Goal: Task Accomplishment & Management: Manage account settings

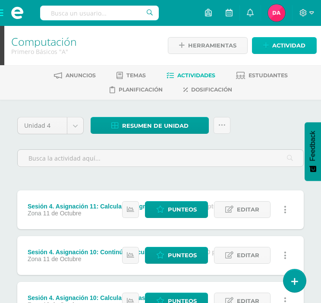
click at [288, 52] on span "Actividad" at bounding box center [288, 46] width 33 height 16
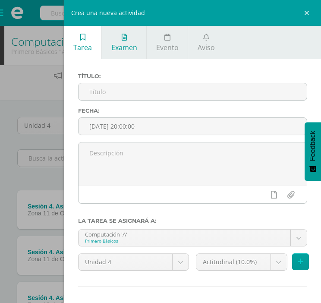
click at [119, 40] on link "Examen" at bounding box center [124, 42] width 44 height 33
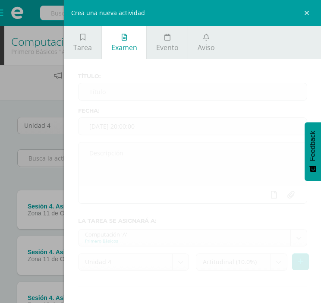
scroll to position [37, 0]
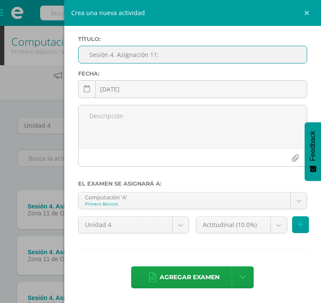
click at [176, 59] on input "Sesión 4. Asignación 11:" at bounding box center [193, 54] width 228 height 17
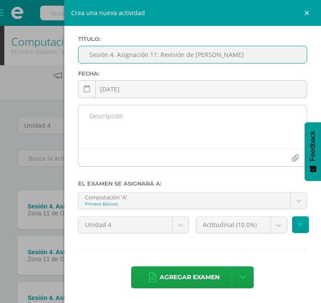
type input "Sesión 4. Asignación 11: Revisión de Cálculos"
click at [147, 121] on textarea at bounding box center [193, 126] width 228 height 43
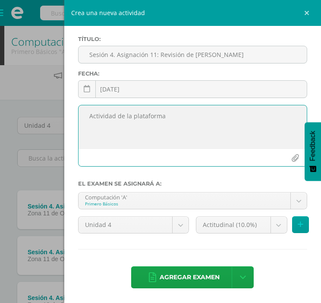
type textarea "Actividad de la plataforma"
click at [37, 203] on div "Crea una nueva actividad Tarea Examen Evento Aviso Título: Fecha: 2025-10-11 20…" at bounding box center [160, 151] width 321 height 303
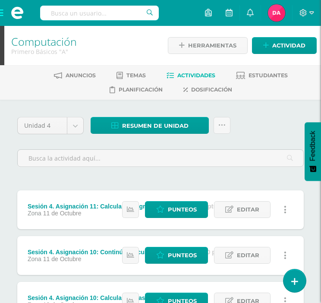
click at [70, 214] on body "Estudiantes Disciplina Asistencia Mis cursos Archivos Soporte Ayuda Reportar un…" at bounding box center [160, 189] width 321 height 378
click at [70, 214] on span "11 de Octubre" at bounding box center [62, 213] width 38 height 7
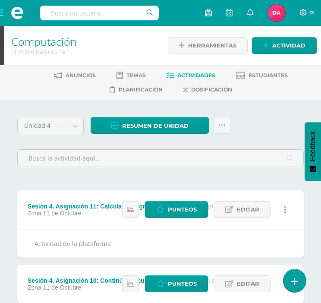
drag, startPoint x: 70, startPoint y: 214, endPoint x: 49, endPoint y: 206, distance: 23.2
click at [49, 206] on div "Sesión 4. Asignación 11: Calcula los Ingresos de Ventas (100.0 pts)" at bounding box center [123, 206] width 191 height 7
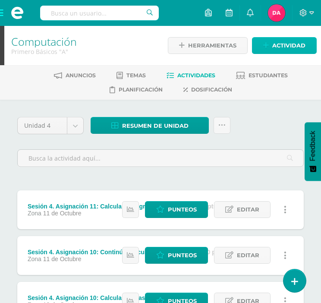
click at [269, 42] on link "Actividad" at bounding box center [284, 45] width 65 height 17
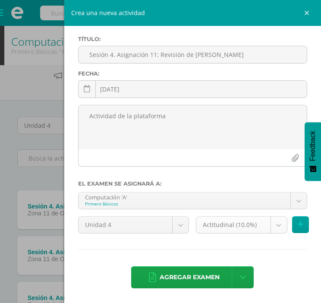
click at [276, 230] on body "Estudiantes Disciplina Asistencia Mis cursos Archivos Soporte Ayuda Reportar un…" at bounding box center [160, 189] width 321 height 378
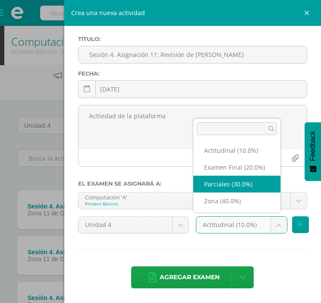
select select "172789"
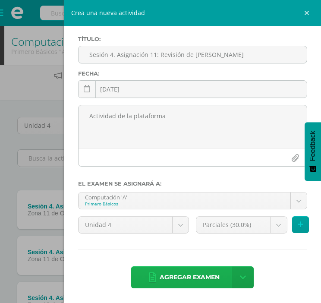
click at [205, 275] on span "Agregar examen" at bounding box center [190, 277] width 60 height 21
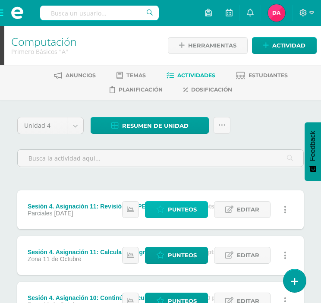
click at [169, 214] on span "Punteos" at bounding box center [182, 210] width 29 height 16
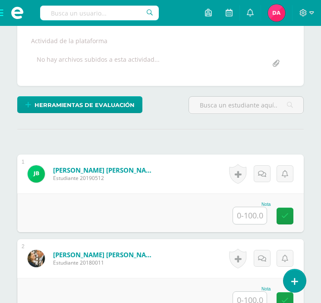
scroll to position [180, 0]
click at [255, 216] on input "text" at bounding box center [250, 215] width 34 height 17
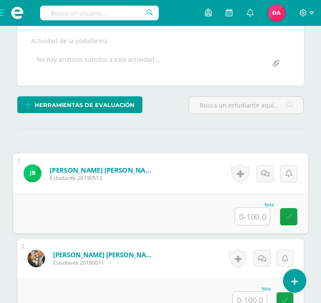
type input "0"
click at [288, 216] on icon at bounding box center [289, 216] width 8 height 7
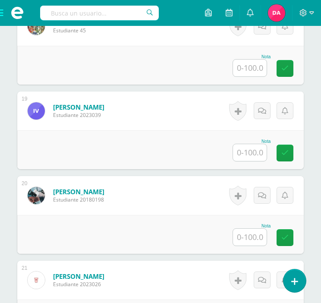
scroll to position [1765, 0]
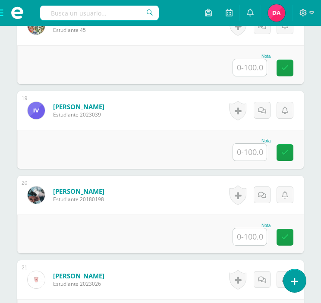
click at [250, 154] on input "text" at bounding box center [250, 152] width 34 height 17
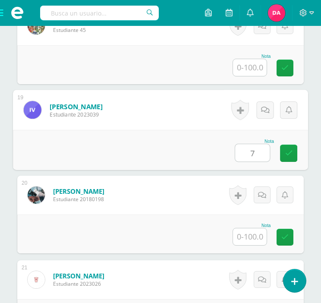
type input "75"
click at [292, 154] on icon at bounding box center [289, 152] width 8 height 7
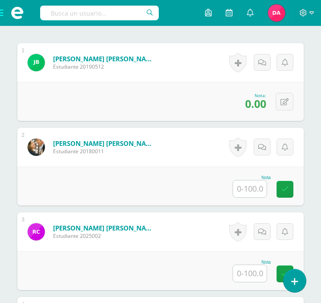
scroll to position [293, 0]
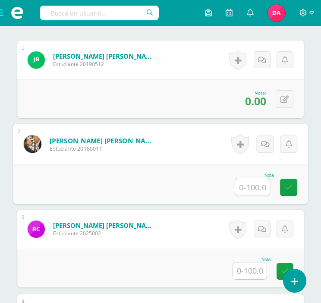
click at [254, 187] on input "text" at bounding box center [252, 186] width 35 height 17
type input "75"
click at [293, 187] on link at bounding box center [288, 187] width 17 height 17
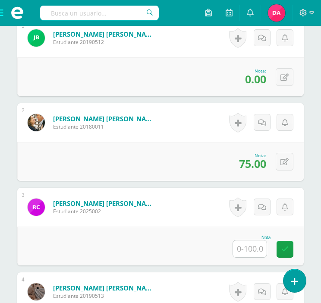
scroll to position [316, 0]
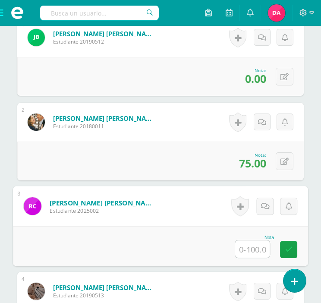
click at [252, 248] on input "text" at bounding box center [252, 248] width 35 height 17
type input "75"
click at [290, 246] on icon at bounding box center [289, 249] width 8 height 7
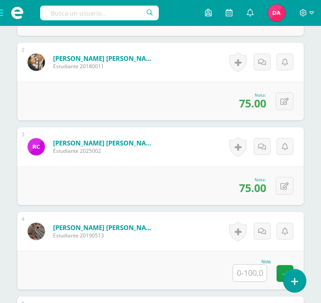
scroll to position [390, 0]
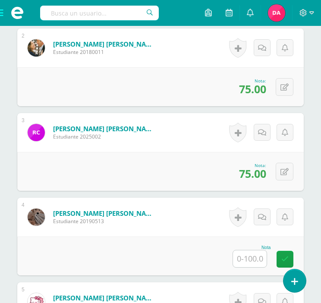
click at [253, 258] on input "text" at bounding box center [250, 258] width 34 height 17
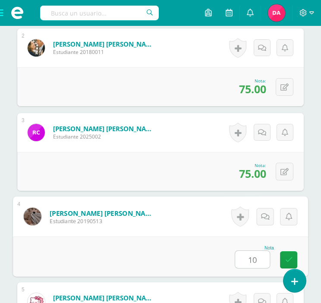
type input "100"
click at [293, 258] on link at bounding box center [288, 259] width 17 height 17
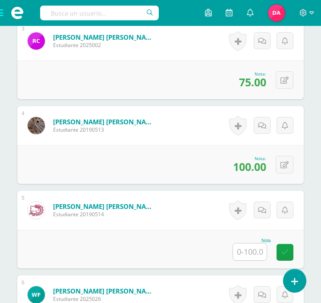
scroll to position [482, 0]
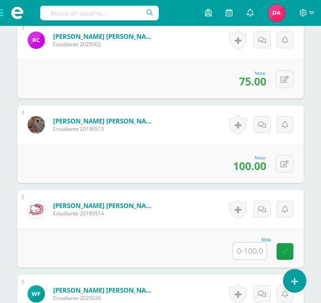
click at [250, 243] on input "text" at bounding box center [250, 251] width 34 height 17
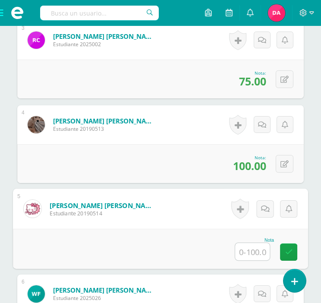
type input "0"
click at [290, 249] on icon at bounding box center [289, 251] width 8 height 7
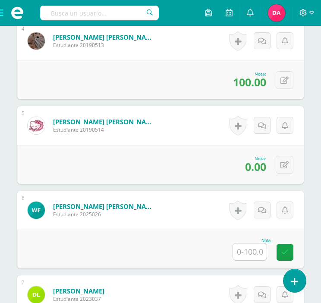
scroll to position [567, 0]
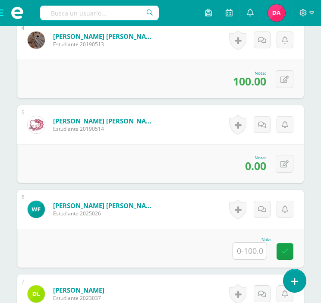
click at [255, 244] on input "text" at bounding box center [250, 251] width 34 height 17
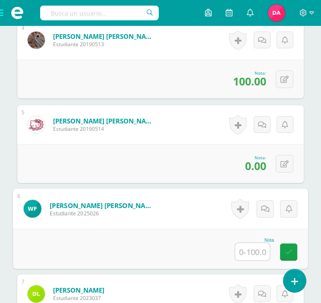
type input "0"
click at [288, 251] on icon at bounding box center [289, 251] width 8 height 7
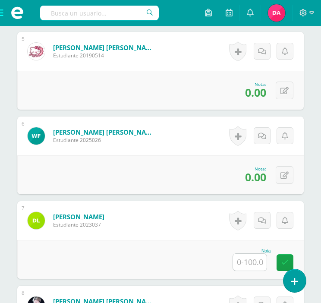
scroll to position [641, 0]
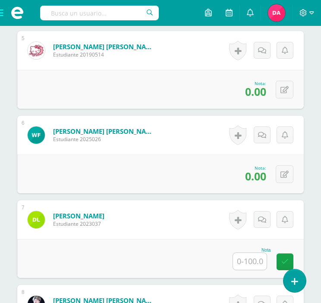
click at [248, 264] on input "text" at bounding box center [250, 261] width 34 height 17
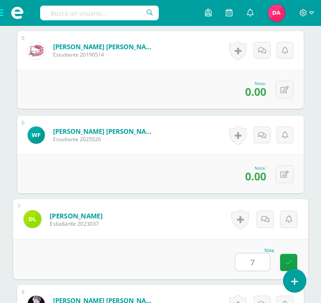
type input "75"
click at [293, 258] on link at bounding box center [288, 262] width 17 height 17
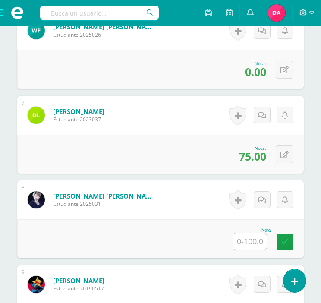
scroll to position [747, 0]
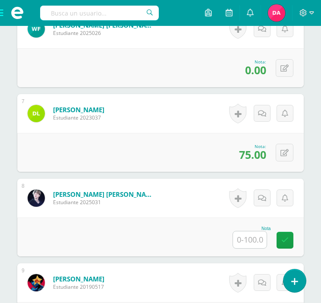
click at [255, 235] on input "text" at bounding box center [250, 239] width 34 height 17
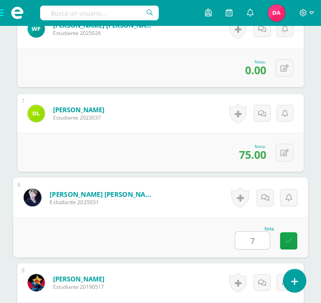
type input "70"
click at [292, 237] on icon at bounding box center [289, 240] width 8 height 7
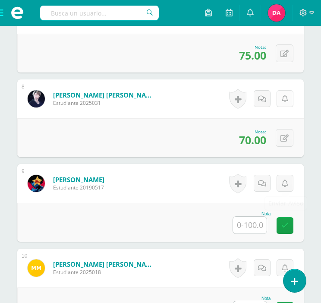
scroll to position [851, 0]
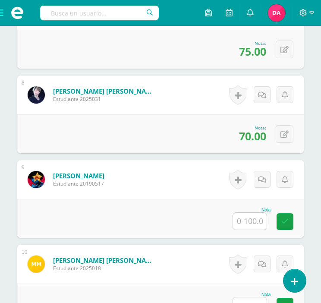
click at [246, 225] on input "text" at bounding box center [250, 221] width 34 height 17
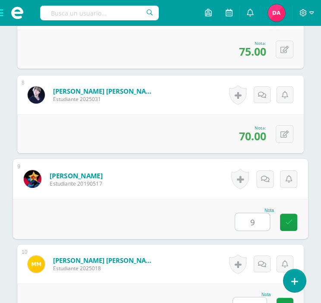
type input "90"
click at [287, 221] on icon at bounding box center [289, 221] width 8 height 7
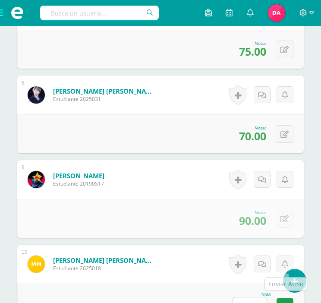
scroll to position [952, 0]
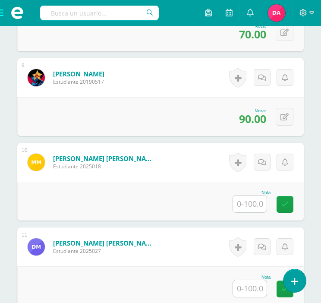
click at [250, 202] on input "text" at bounding box center [250, 203] width 34 height 17
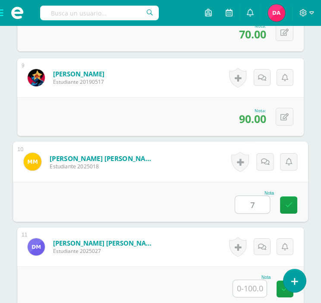
type input "70"
click at [287, 204] on icon at bounding box center [289, 204] width 8 height 7
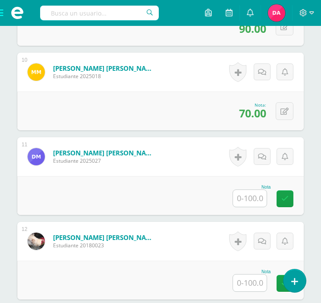
scroll to position [1042, 0]
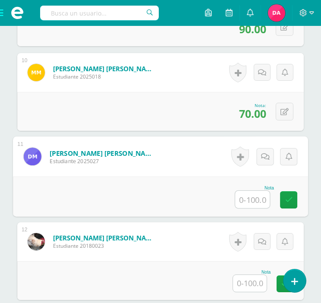
click at [250, 198] on input "text" at bounding box center [252, 199] width 35 height 17
type input "50"
click at [284, 197] on link at bounding box center [288, 199] width 17 height 17
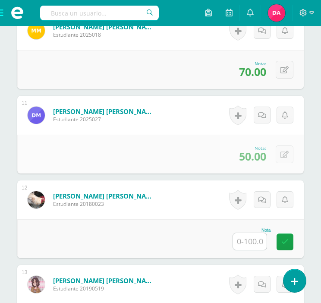
scroll to position [1090, 0]
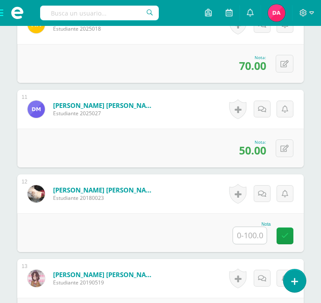
click at [254, 238] on input "text" at bounding box center [250, 235] width 34 height 17
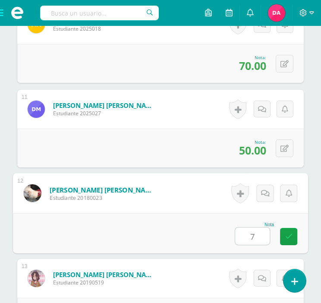
type input "75"
click at [283, 235] on link at bounding box center [288, 236] width 17 height 17
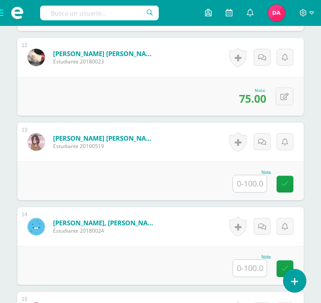
scroll to position [1237, 0]
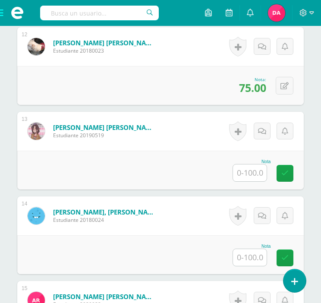
click at [250, 171] on input "text" at bounding box center [250, 172] width 34 height 17
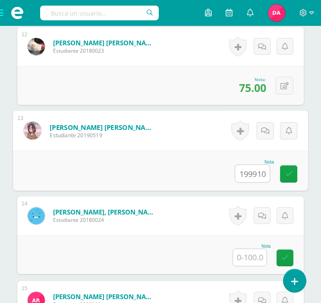
scroll to position [0, 0]
type input "1"
type input "100"
click at [287, 173] on icon at bounding box center [289, 173] width 8 height 7
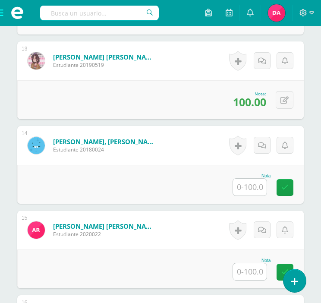
scroll to position [1320, 0]
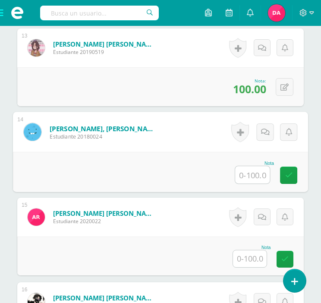
click at [259, 174] on input "text" at bounding box center [252, 174] width 35 height 17
type input "0"
click at [289, 173] on icon at bounding box center [289, 174] width 8 height 7
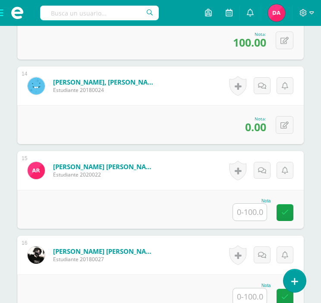
scroll to position [1381, 0]
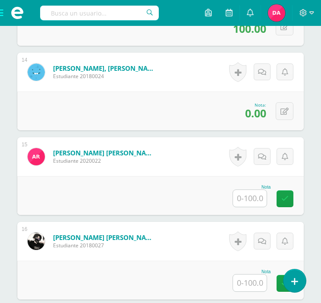
click at [255, 201] on input "text" at bounding box center [250, 198] width 34 height 17
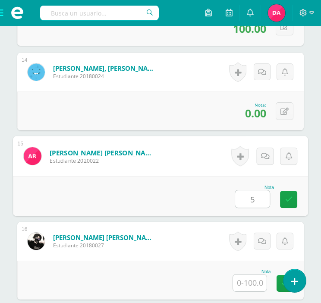
type input "50"
click at [292, 197] on icon at bounding box center [289, 198] width 8 height 7
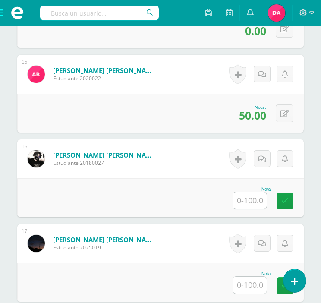
scroll to position [1464, 0]
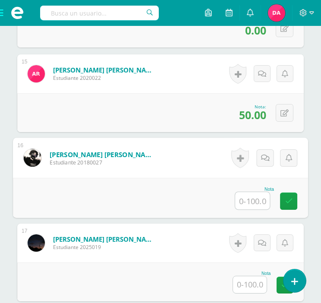
click at [247, 205] on input "text" at bounding box center [252, 200] width 35 height 17
type input "75"
click at [285, 204] on icon at bounding box center [289, 200] width 8 height 7
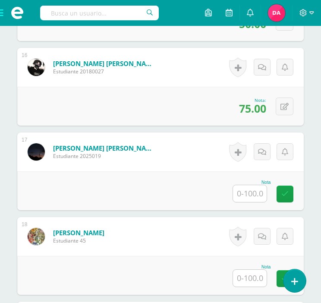
scroll to position [1555, 0]
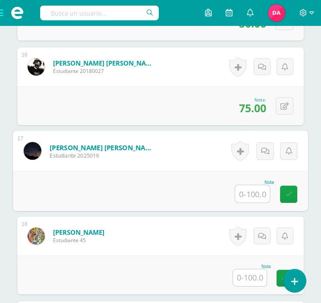
click at [259, 190] on input "text" at bounding box center [252, 193] width 35 height 17
type input "0"
click at [289, 192] on icon at bounding box center [289, 193] width 8 height 7
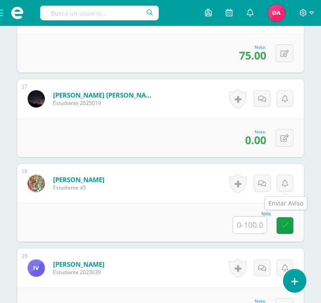
scroll to position [1645, 0]
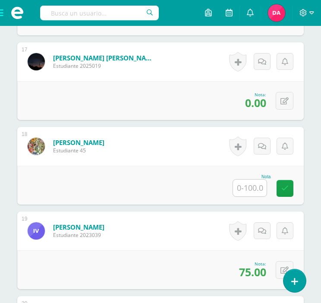
click at [252, 184] on input "text" at bounding box center [250, 188] width 34 height 17
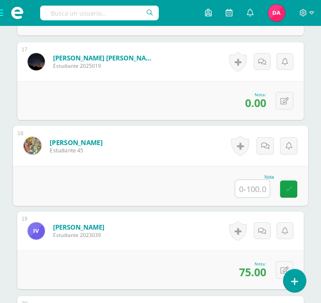
type input "0"
click at [288, 185] on icon at bounding box center [289, 188] width 8 height 7
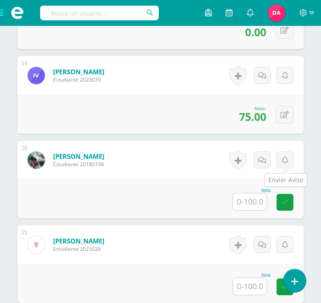
scroll to position [1802, 0]
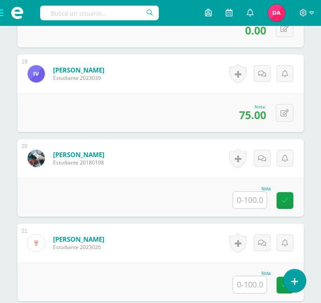
click at [263, 195] on input "text" at bounding box center [250, 200] width 34 height 17
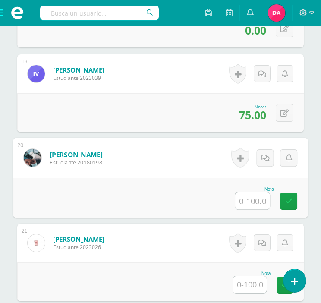
type input "0"
click at [290, 202] on icon at bounding box center [289, 200] width 8 height 7
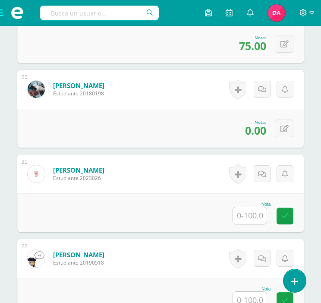
scroll to position [1902, 0]
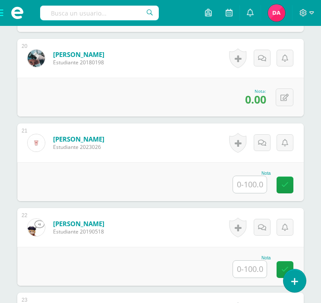
click at [253, 184] on input "text" at bounding box center [250, 184] width 34 height 17
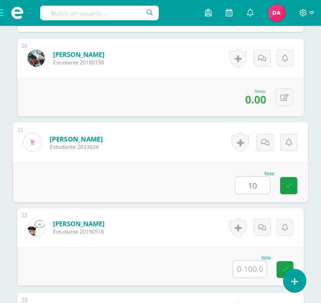
type input "100"
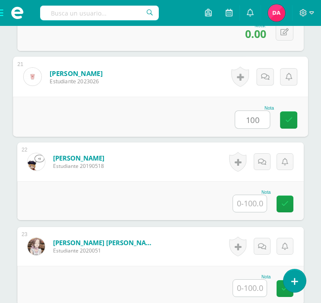
scroll to position [1969, 0]
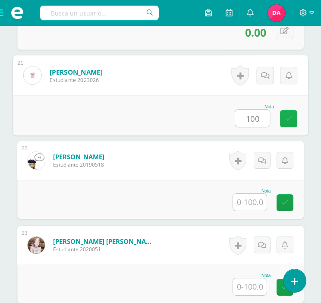
click at [287, 118] on icon at bounding box center [289, 118] width 8 height 7
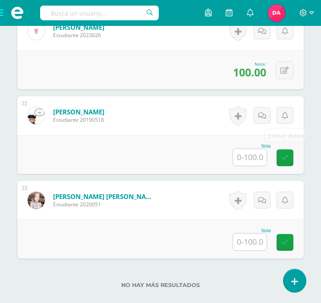
scroll to position [2017, 0]
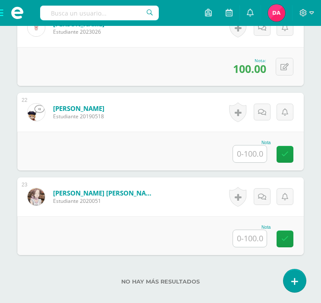
click at [261, 148] on input "text" at bounding box center [250, 153] width 34 height 17
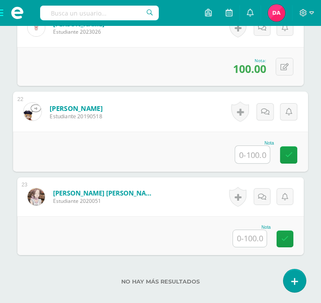
type input "0"
click at [288, 161] on link at bounding box center [288, 154] width 17 height 17
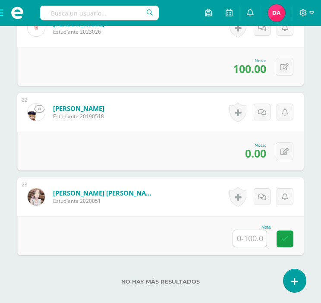
click at [249, 233] on input "text" at bounding box center [250, 238] width 34 height 17
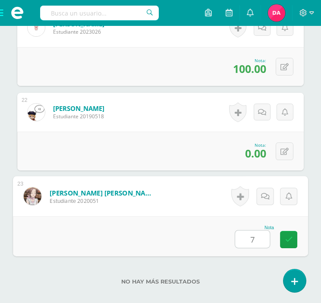
type input "75"
click at [289, 236] on icon at bounding box center [289, 239] width 8 height 7
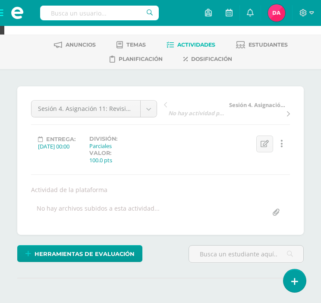
scroll to position [0, 0]
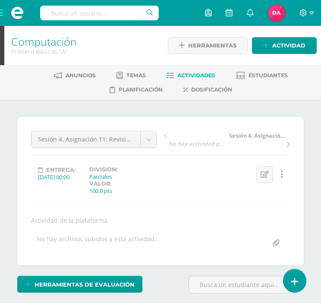
click at [190, 73] on span "Actividades" at bounding box center [196, 75] width 38 height 6
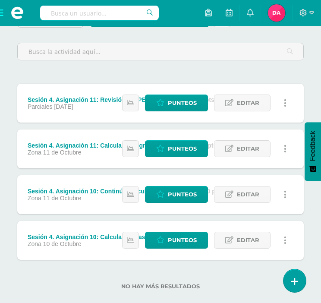
scroll to position [121, 0]
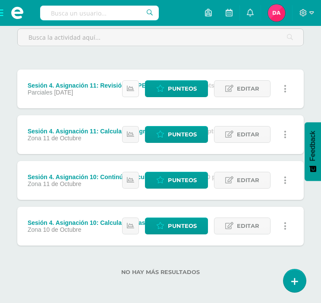
click at [133, 88] on icon at bounding box center [130, 88] width 7 height 7
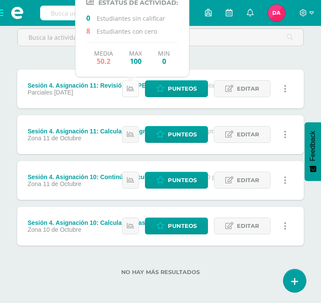
click at [132, 88] on icon at bounding box center [130, 88] width 7 height 7
click at [245, 65] on div "Unidad 4 Unidad 1 Unidad 2 Unidad 3 Unidad 4 Resumen de unidad Descargar como H…" at bounding box center [160, 141] width 293 height 290
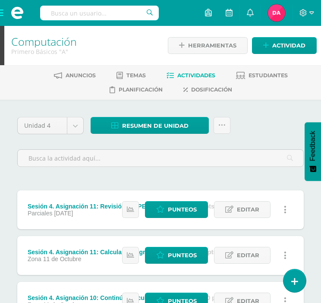
scroll to position [0, 0]
click at [252, 78] on span "Estudiantes" at bounding box center [268, 75] width 39 height 6
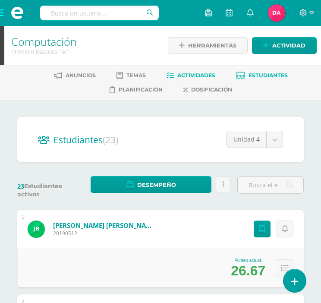
click at [178, 77] on span "Actividades" at bounding box center [196, 75] width 38 height 6
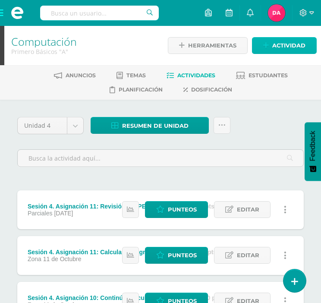
click at [261, 40] on link "Actividad" at bounding box center [284, 45] width 65 height 17
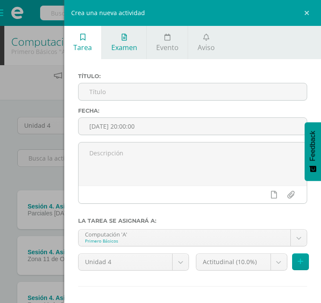
click at [132, 41] on link "Examen" at bounding box center [124, 42] width 44 height 33
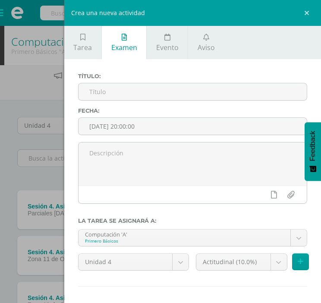
scroll to position [37, 0]
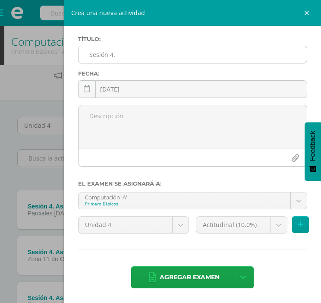
click at [145, 52] on input "Sesión 4." at bounding box center [193, 54] width 228 height 17
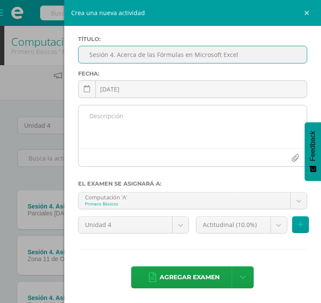
type input "Sesión 4. Acerca de las Fórmulas en Microsoft Excel"
click at [120, 117] on textarea at bounding box center [193, 126] width 228 height 43
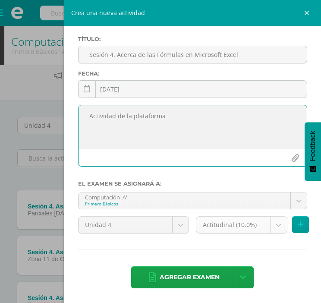
type textarea "Actividad de la plataforma"
click at [273, 224] on body "Estudiantes Disciplina Asistencia Mis cursos Archivos Soporte Ayuda Reportar un…" at bounding box center [160, 212] width 321 height 424
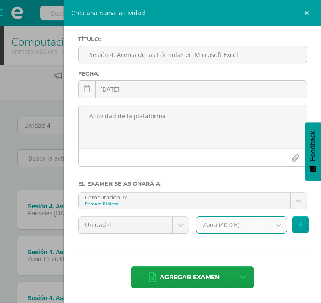
click at [276, 229] on body "Estudiantes Disciplina Asistencia Mis cursos Archivos Soporte Ayuda Reportar un…" at bounding box center [160, 212] width 321 height 424
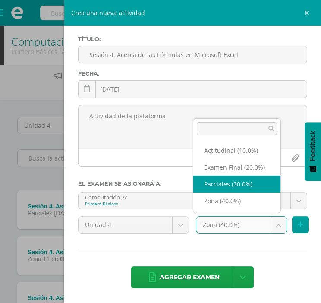
select select "172789"
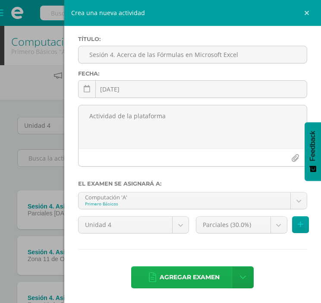
click at [190, 268] on span "Agregar examen" at bounding box center [190, 277] width 60 height 21
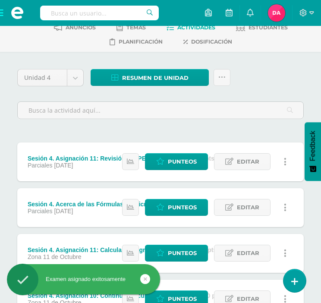
scroll to position [54, 0]
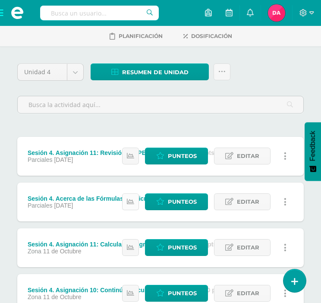
click at [138, 199] on link at bounding box center [130, 201] width 17 height 17
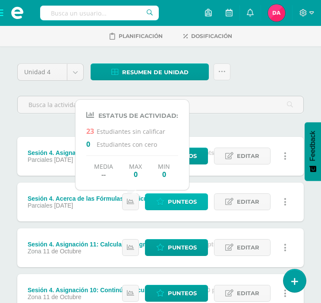
click at [172, 199] on span "Punteos" at bounding box center [182, 202] width 29 height 16
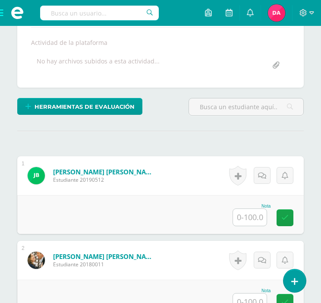
scroll to position [212, 0]
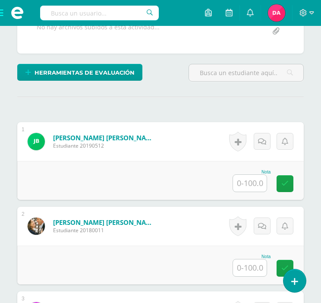
click at [259, 183] on input "text" at bounding box center [250, 183] width 34 height 17
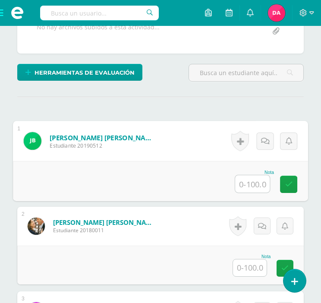
type input "0"
click at [287, 183] on icon at bounding box center [289, 183] width 8 height 7
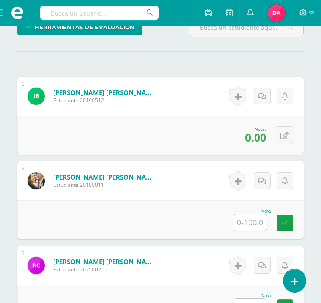
scroll to position [258, 0]
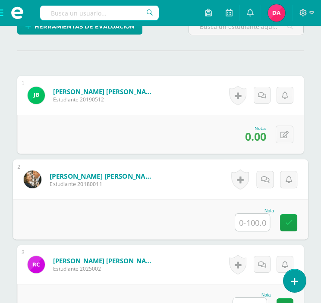
click at [245, 215] on input "text" at bounding box center [252, 222] width 35 height 17
type input "48"
click at [290, 219] on icon at bounding box center [289, 222] width 8 height 7
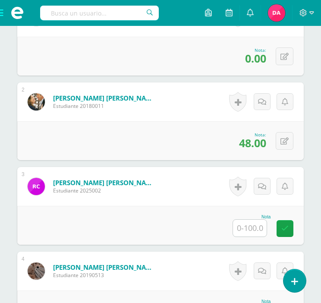
scroll to position [341, 0]
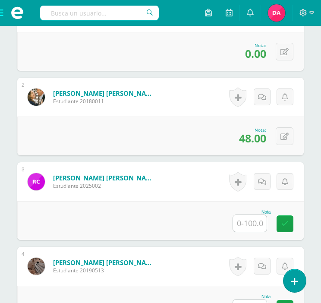
click at [256, 218] on input "text" at bounding box center [250, 223] width 34 height 17
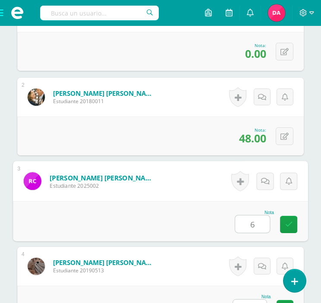
type input "68"
click at [287, 217] on link at bounding box center [288, 224] width 17 height 17
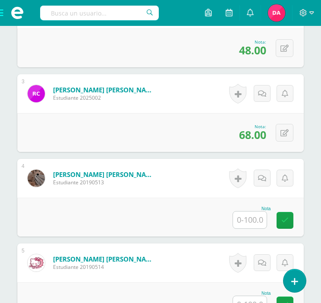
scroll to position [433, 0]
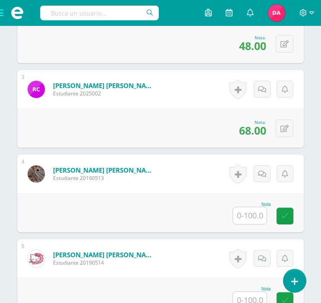
click at [255, 215] on input "text" at bounding box center [250, 215] width 34 height 17
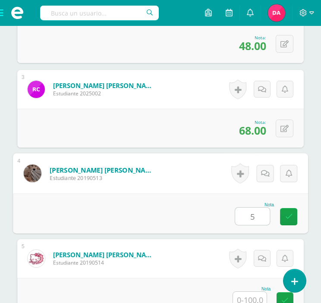
type input "52"
click at [290, 213] on icon at bounding box center [289, 216] width 8 height 7
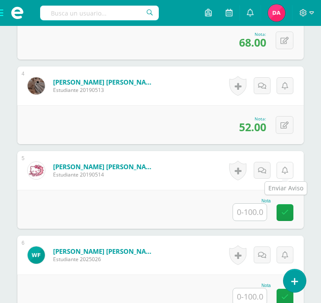
scroll to position [523, 0]
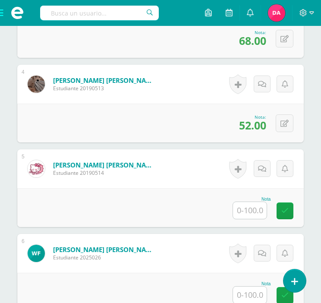
click at [253, 202] on input "text" at bounding box center [250, 210] width 34 height 17
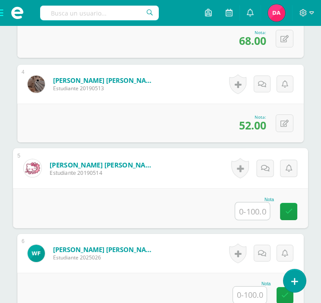
type input "0"
click at [288, 208] on icon at bounding box center [289, 211] width 8 height 7
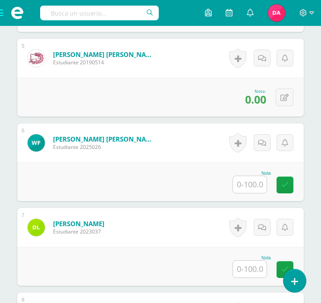
scroll to position [635, 0]
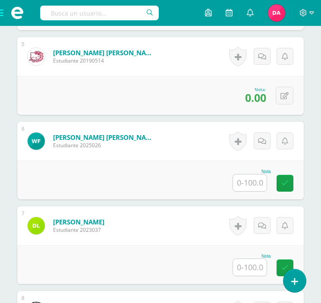
click at [252, 185] on input "text" at bounding box center [250, 182] width 34 height 17
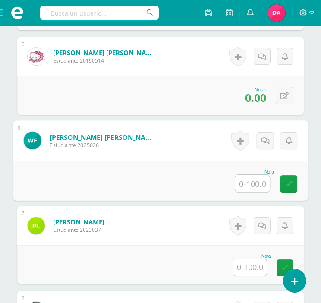
type input "0"
click at [291, 183] on icon at bounding box center [289, 183] width 8 height 7
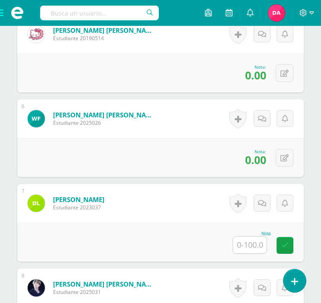
scroll to position [666, 0]
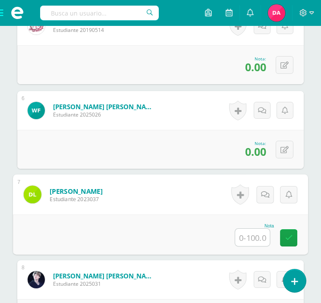
click at [249, 237] on input "text" at bounding box center [252, 237] width 35 height 17
type input "68"
click at [290, 234] on icon at bounding box center [289, 237] width 8 height 7
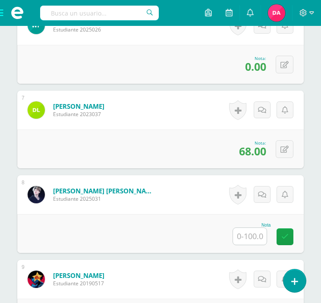
scroll to position [753, 0]
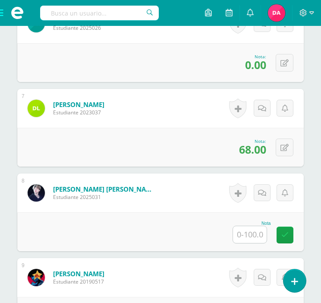
click at [258, 231] on input "text" at bounding box center [250, 234] width 34 height 17
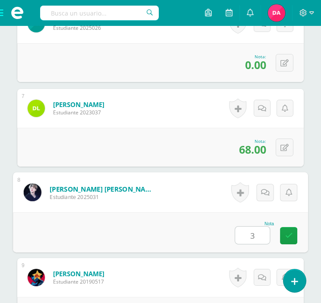
type input "32"
click at [287, 232] on icon at bounding box center [289, 235] width 8 height 7
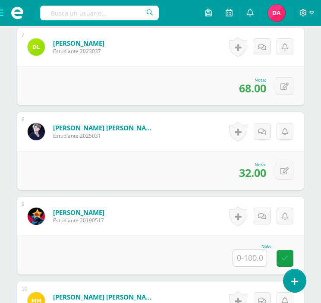
scroll to position [825, 0]
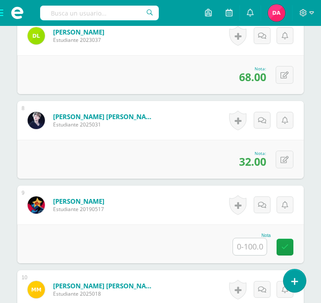
click at [254, 245] on input "text" at bounding box center [250, 246] width 34 height 17
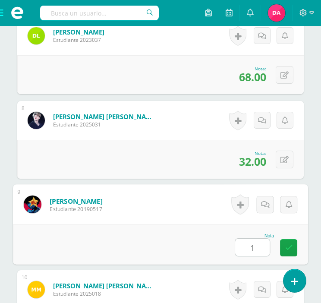
type input "16"
click at [292, 245] on icon at bounding box center [289, 247] width 8 height 7
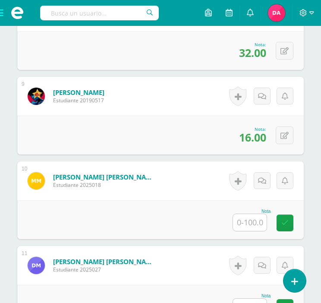
scroll to position [934, 0]
click at [252, 228] on input "text" at bounding box center [250, 222] width 34 height 17
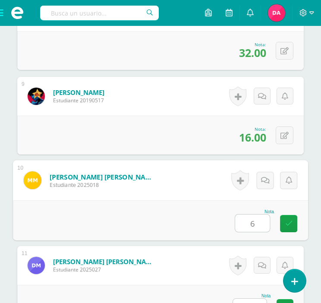
type input "68"
click at [290, 223] on icon at bounding box center [289, 223] width 8 height 7
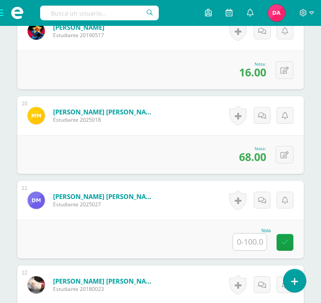
scroll to position [999, 0]
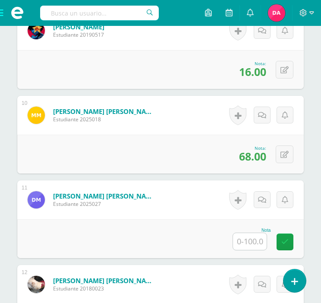
click at [254, 236] on input "text" at bounding box center [250, 241] width 34 height 17
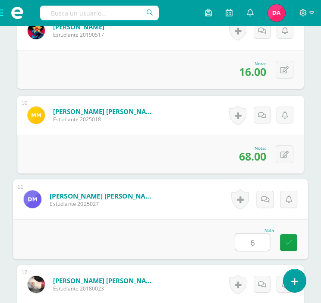
type input "68"
click at [288, 241] on icon at bounding box center [289, 242] width 8 height 7
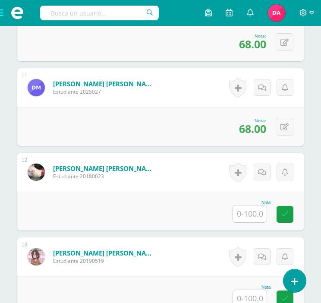
scroll to position [1116, 0]
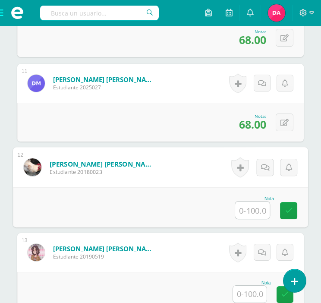
click at [249, 203] on input "text" at bounding box center [252, 210] width 35 height 17
type input "52"
click at [287, 203] on link at bounding box center [288, 210] width 17 height 17
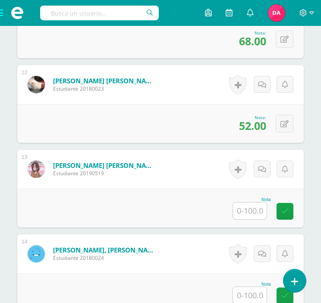
scroll to position [1204, 0]
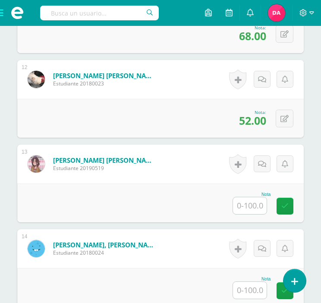
click at [242, 205] on input "text" at bounding box center [250, 205] width 34 height 17
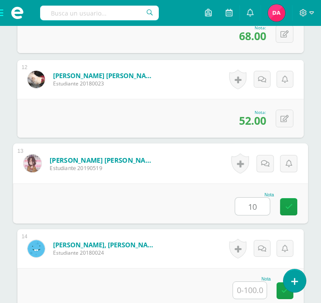
type input "100"
click at [291, 207] on icon at bounding box center [289, 206] width 8 height 7
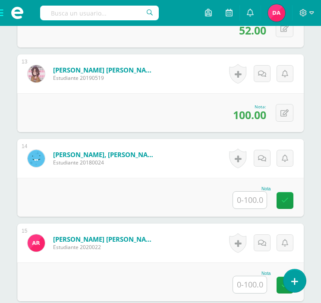
scroll to position [1295, 0]
click at [252, 196] on input "text" at bounding box center [250, 200] width 34 height 17
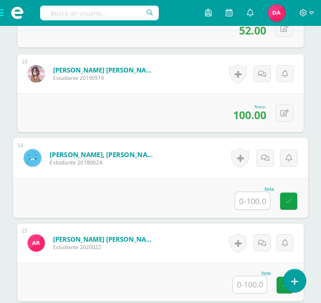
type input "0"
click at [289, 201] on icon at bounding box center [289, 200] width 8 height 7
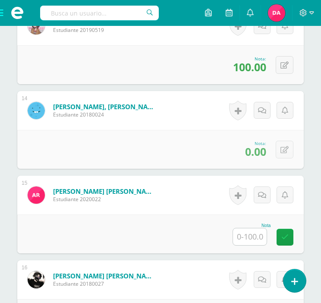
scroll to position [1362, 0]
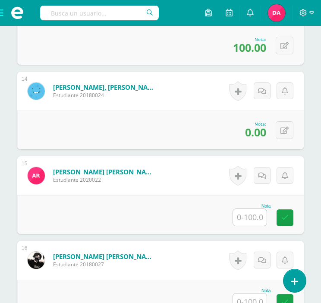
click at [250, 211] on input "text" at bounding box center [250, 217] width 34 height 17
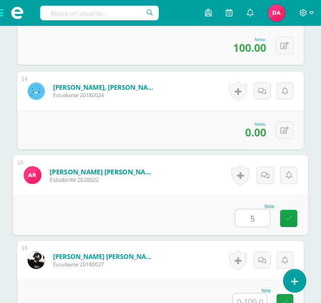
type input "52"
click at [289, 214] on icon at bounding box center [289, 217] width 8 height 7
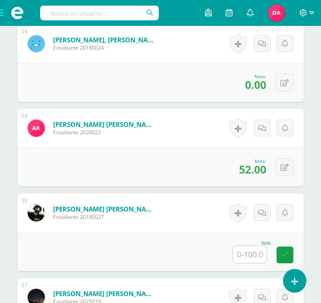
scroll to position [1410, 0]
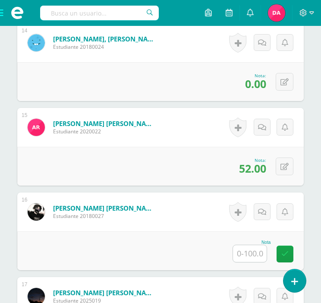
click at [247, 253] on input "text" at bounding box center [250, 253] width 34 height 17
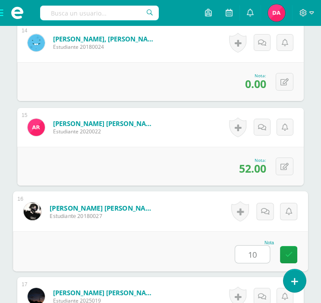
type input "100"
click at [292, 251] on link at bounding box center [288, 254] width 17 height 17
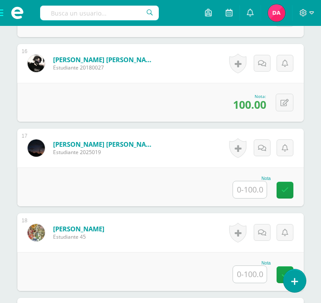
scroll to position [1559, 0]
click at [247, 186] on input "text" at bounding box center [250, 189] width 34 height 17
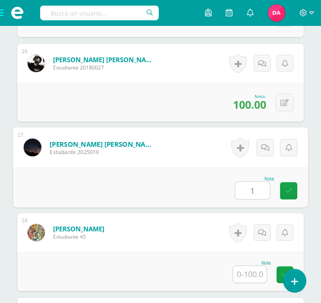
type input "16"
click at [290, 189] on icon at bounding box center [289, 190] width 8 height 7
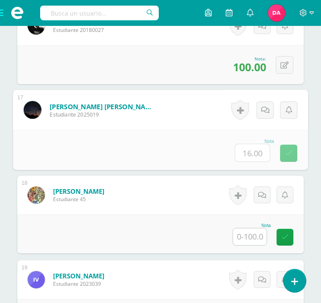
scroll to position [1654, 0]
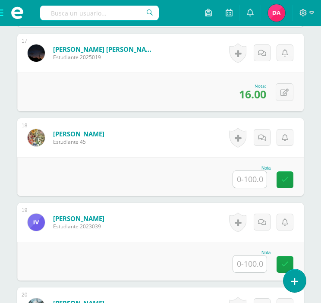
click at [253, 175] on input "text" at bounding box center [250, 179] width 34 height 17
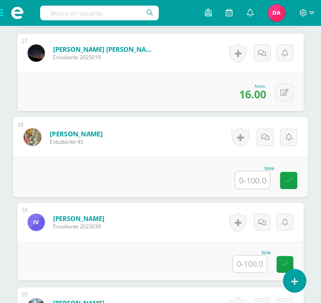
type input "0"
click at [294, 176] on link at bounding box center [288, 180] width 17 height 17
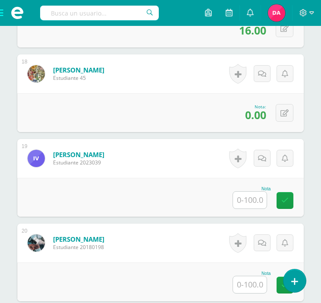
scroll to position [1724, 0]
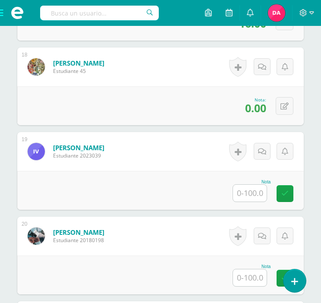
click at [245, 191] on input "text" at bounding box center [250, 193] width 34 height 17
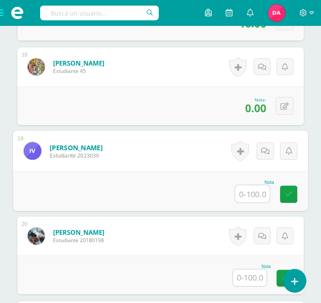
type input "0"
click at [286, 190] on icon at bounding box center [289, 193] width 8 height 7
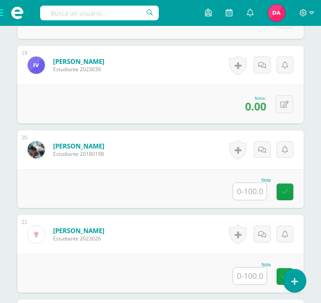
scroll to position [1812, 0]
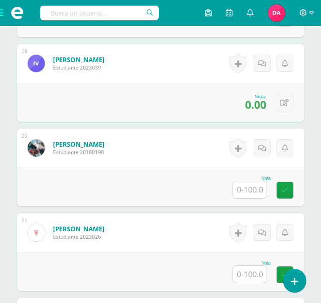
click at [247, 184] on input "text" at bounding box center [250, 189] width 34 height 17
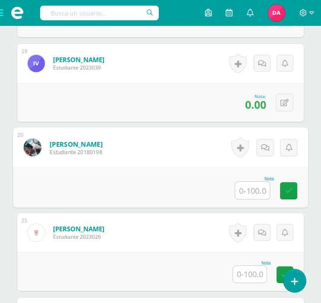
type input "0"
click at [293, 192] on link at bounding box center [288, 190] width 17 height 17
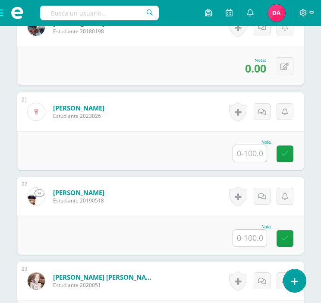
scroll to position [1934, 0]
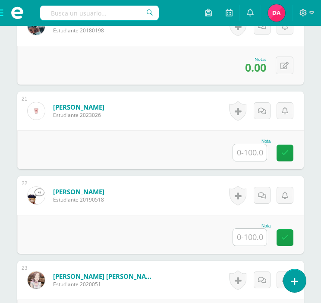
click at [247, 156] on input "text" at bounding box center [250, 152] width 34 height 17
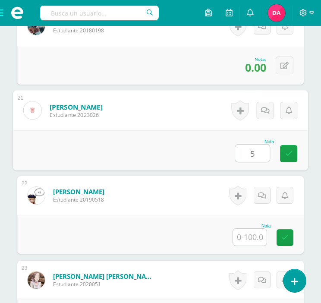
type input "52"
click at [288, 155] on icon at bounding box center [289, 153] width 8 height 7
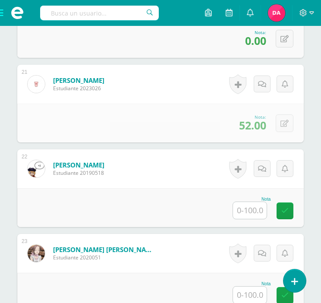
scroll to position [1968, 0]
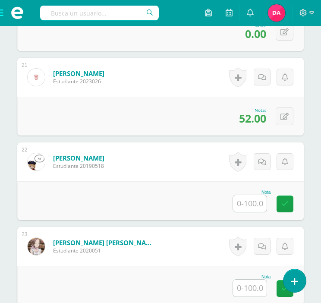
click at [255, 205] on input "text" at bounding box center [250, 203] width 34 height 17
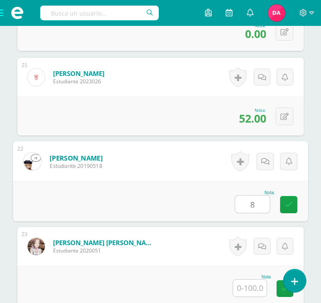
type input "84"
click at [292, 202] on icon at bounding box center [289, 204] width 8 height 7
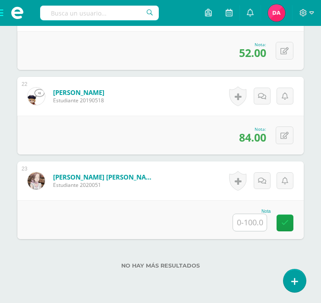
scroll to position [2047, 0]
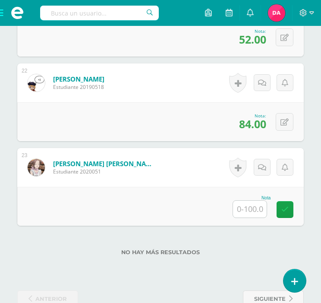
click at [253, 205] on input "text" at bounding box center [250, 209] width 34 height 17
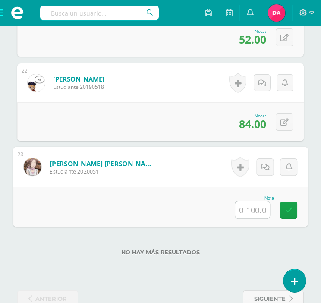
type input "0"
click at [295, 212] on link at bounding box center [288, 210] width 17 height 17
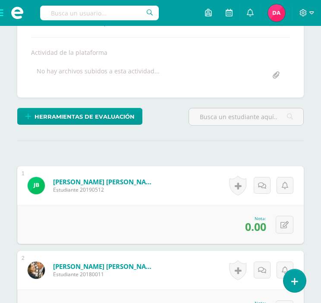
scroll to position [0, 0]
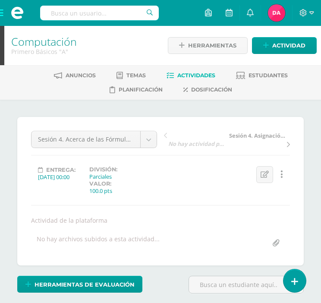
click at [186, 76] on span "Actividades" at bounding box center [196, 75] width 38 height 6
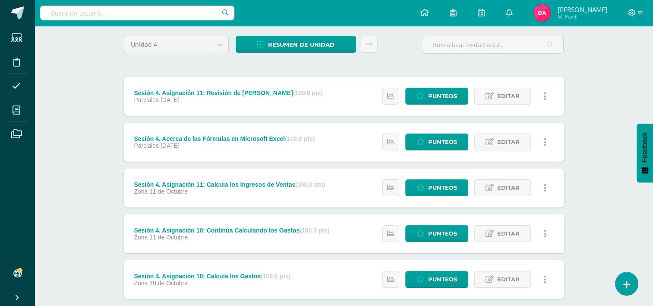
scroll to position [17, 0]
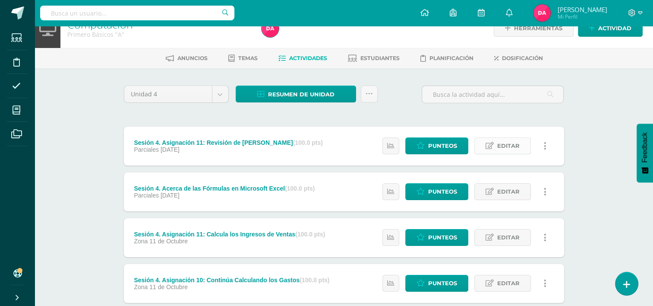
click at [327, 147] on span "Editar" at bounding box center [508, 146] width 22 height 16
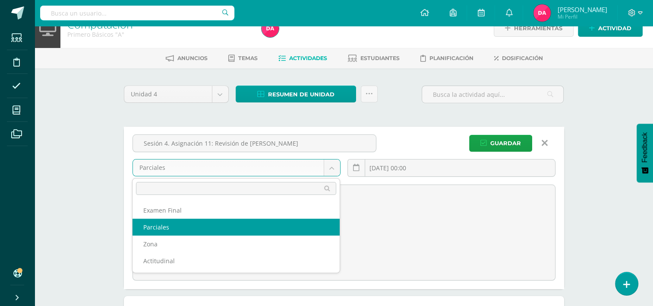
click at [327, 166] on body "Estudiantes Disciplina Asistencia Mis cursos Archivos Soporte Ayuda Reportar un…" at bounding box center [326, 256] width 653 height 546
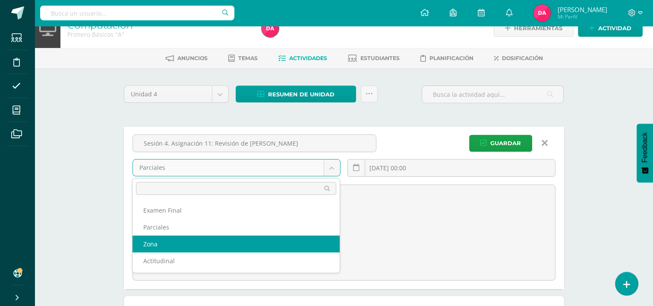
select select "172788"
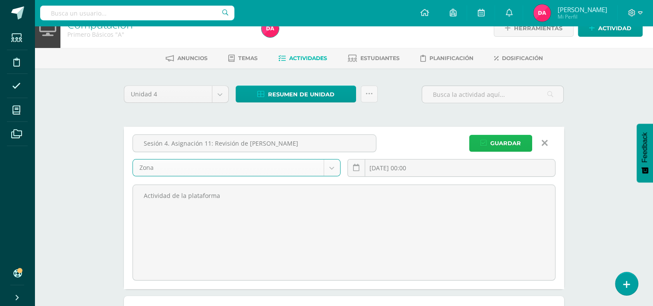
click at [327, 142] on span "Guardar" at bounding box center [505, 143] width 31 height 16
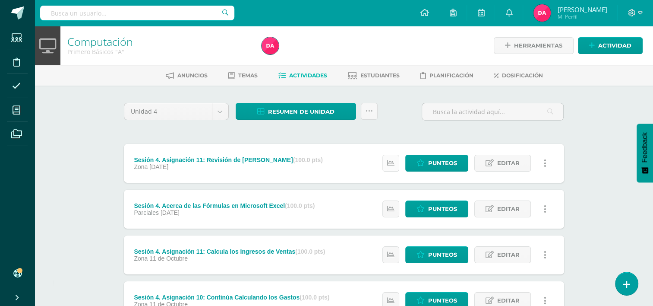
click at [396, 158] on link at bounding box center [390, 162] width 17 height 17
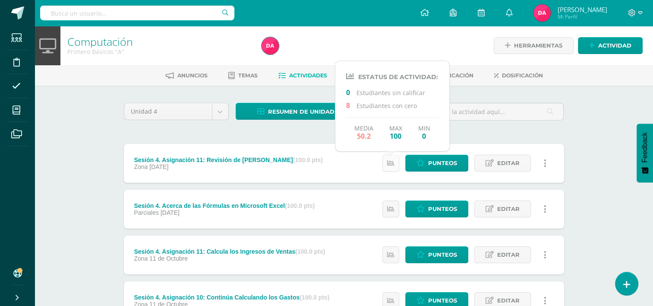
click at [391, 162] on icon at bounding box center [390, 162] width 7 height 7
click at [311, 131] on div "Unidad 4 Unidad 1 Unidad 2 Unidad 3 Unidad 4 Resumen de unidad Descargar como H…" at bounding box center [343, 254] width 447 height 303
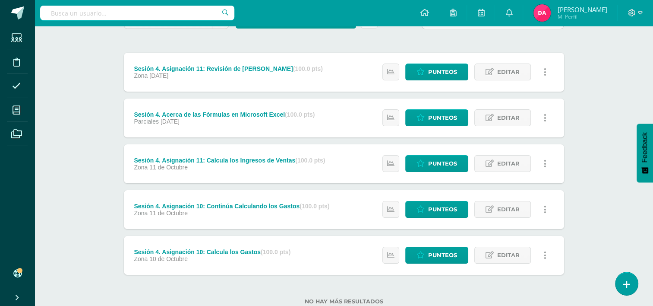
scroll to position [76, 0]
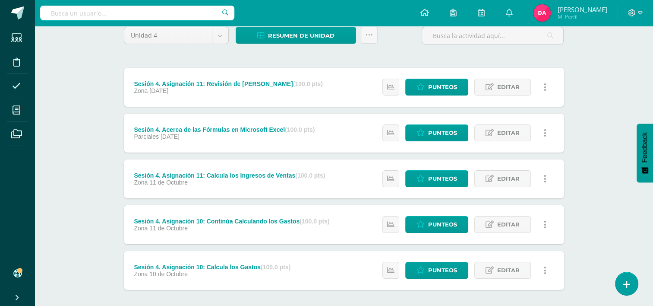
click at [262, 87] on div "Zona 12 de Octubre" at bounding box center [228, 90] width 189 height 7
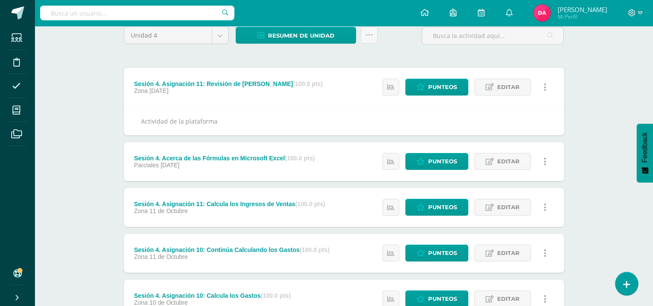
click at [262, 87] on div "Zona 12 de Octubre" at bounding box center [228, 90] width 189 height 7
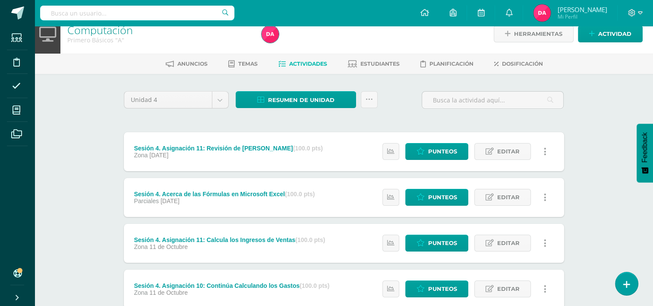
scroll to position [6, 0]
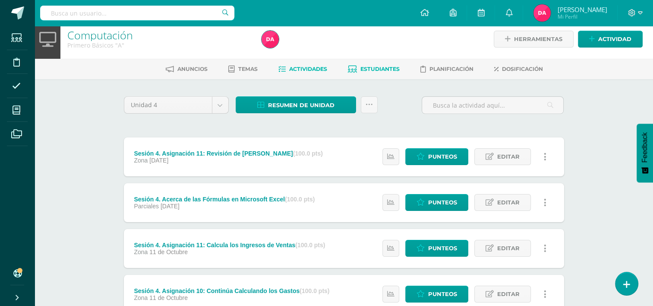
click at [390, 69] on span "Estudiantes" at bounding box center [379, 69] width 39 height 6
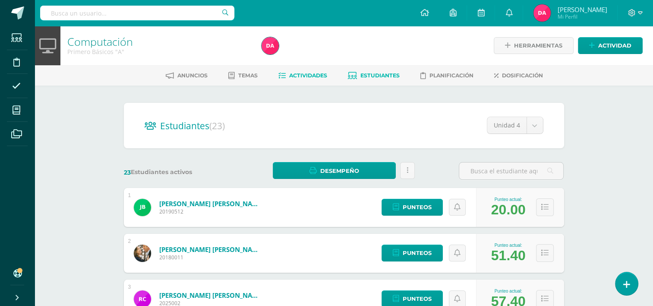
click at [314, 82] on link "Actividades" at bounding box center [302, 76] width 49 height 14
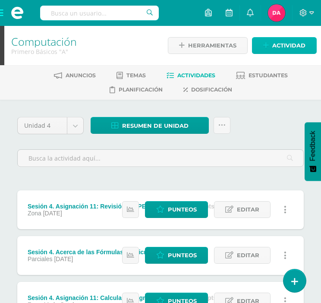
click at [288, 44] on span "Actividad" at bounding box center [288, 46] width 33 height 16
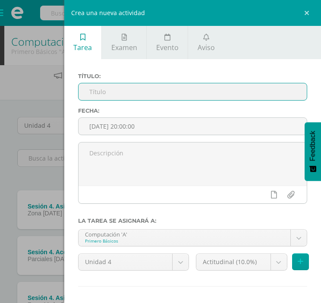
click at [162, 90] on input "text" at bounding box center [193, 91] width 228 height 17
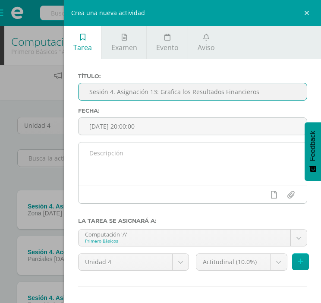
type input "Sesión 4. Asignación 13: Grafica los Resultados Financieros"
click at [122, 157] on textarea at bounding box center [193, 163] width 228 height 43
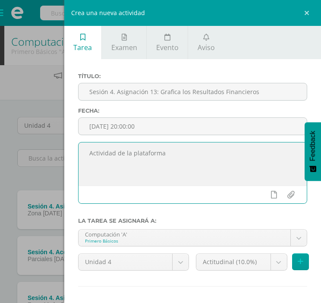
scroll to position [37, 0]
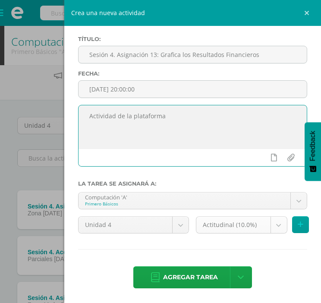
type textarea "Actividad de la plataforma"
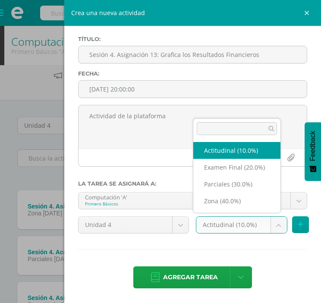
click at [273, 225] on body "Estudiantes Disciplina Asistencia Mis cursos Archivos Soporte Ayuda Reportar un…" at bounding box center [160, 234] width 321 height 469
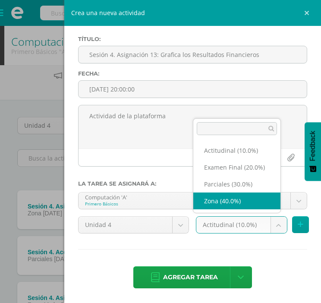
select select "172788"
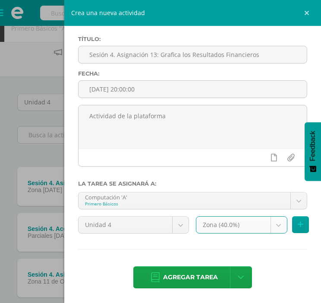
scroll to position [24, 0]
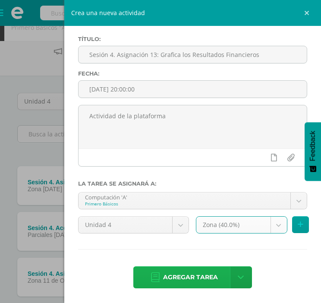
click at [203, 271] on span "Agregar tarea" at bounding box center [190, 277] width 55 height 21
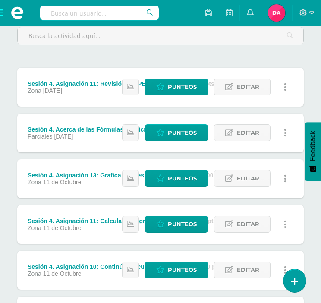
scroll to position [123, 0]
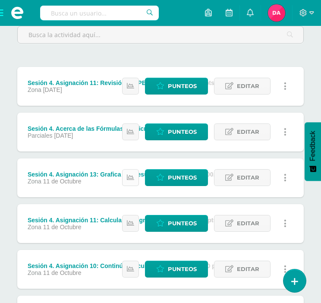
click at [135, 178] on link at bounding box center [130, 177] width 17 height 17
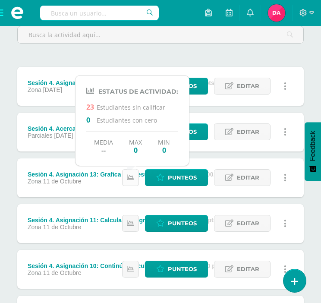
click at [135, 178] on link at bounding box center [130, 177] width 17 height 17
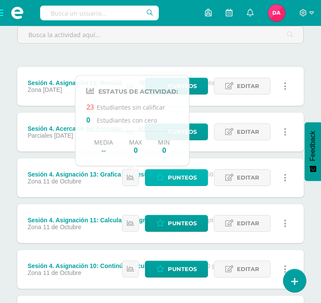
click at [175, 173] on span "Punteos" at bounding box center [182, 178] width 29 height 16
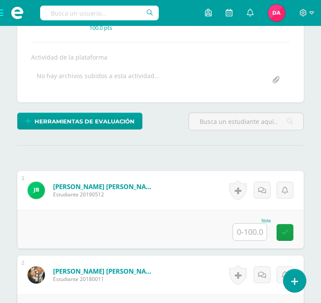
scroll to position [164, 0]
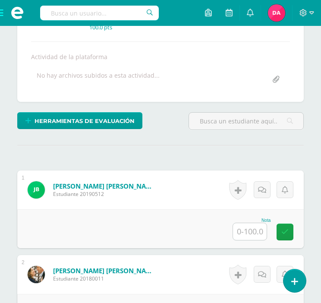
click at [244, 230] on input "text" at bounding box center [250, 231] width 34 height 17
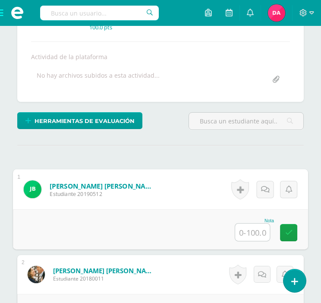
type input "0"
click at [287, 233] on icon at bounding box center [289, 232] width 8 height 7
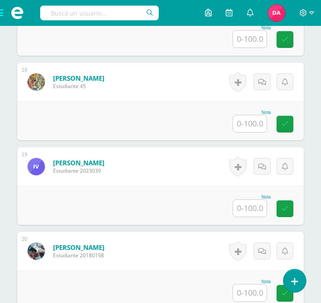
scroll to position [1727, 0]
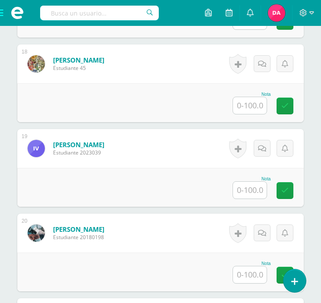
click at [258, 189] on input "text" at bounding box center [250, 190] width 34 height 17
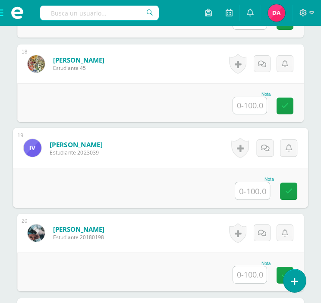
type input "0"
click at [297, 192] on link at bounding box center [288, 191] width 17 height 17
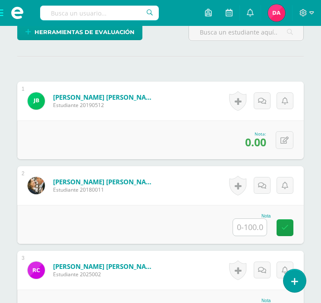
scroll to position [261, 0]
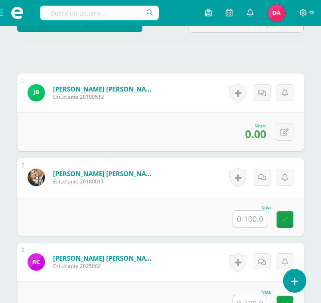
click at [257, 218] on input "text" at bounding box center [250, 219] width 34 height 17
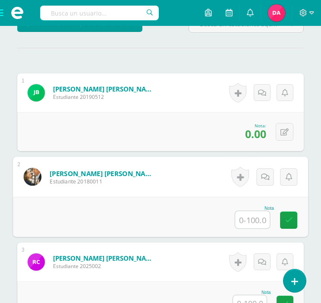
type input "9"
type input "0"
click at [294, 216] on link at bounding box center [288, 219] width 17 height 17
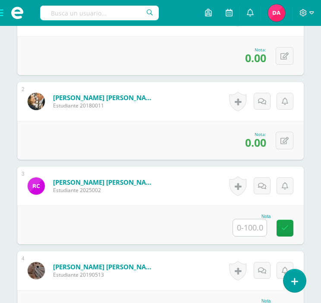
scroll to position [337, 0]
click at [237, 227] on input "text" at bounding box center [250, 227] width 34 height 17
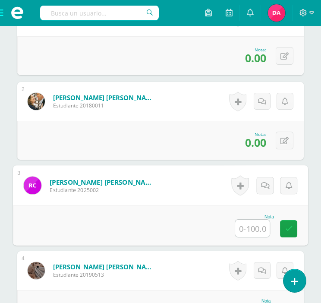
type input "0"
click at [292, 223] on link at bounding box center [288, 228] width 17 height 17
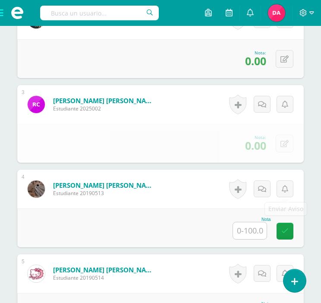
scroll to position [423, 0]
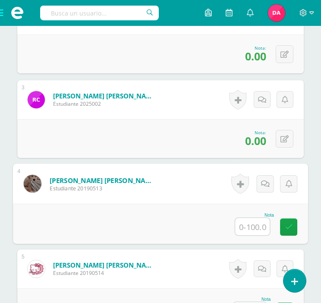
click at [254, 220] on input "text" at bounding box center [252, 226] width 35 height 17
type input "100"
click at [288, 223] on icon at bounding box center [289, 226] width 8 height 7
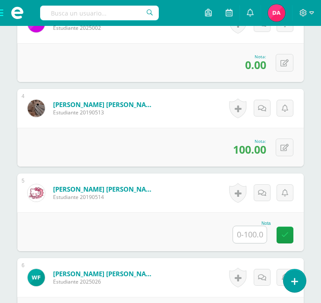
click at [248, 229] on input "text" at bounding box center [250, 234] width 34 height 17
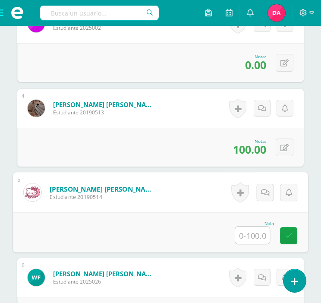
type input "0"
click at [290, 234] on icon at bounding box center [289, 235] width 8 height 7
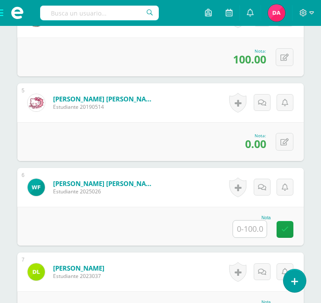
scroll to position [586, 0]
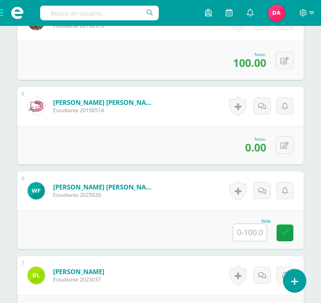
click at [248, 228] on input "text" at bounding box center [250, 232] width 34 height 17
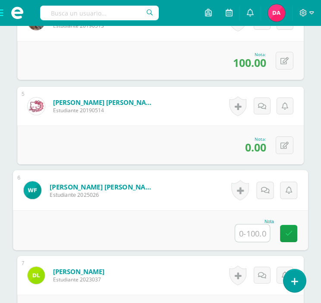
type input "0"
click at [282, 232] on link at bounding box center [288, 233] width 17 height 17
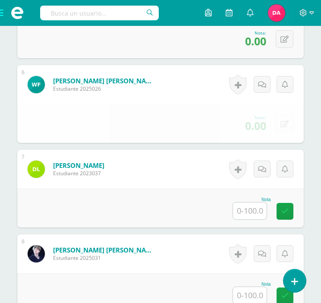
scroll to position [693, 0]
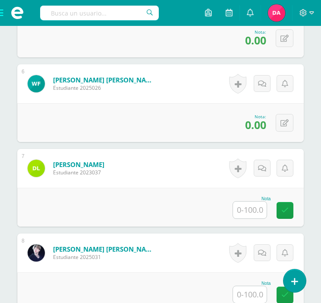
click at [254, 213] on input "text" at bounding box center [250, 210] width 34 height 17
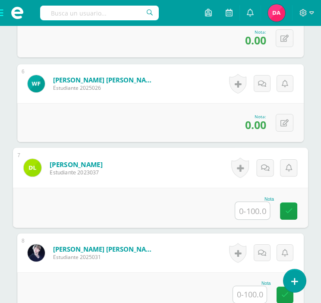
type input "0"
click at [290, 209] on icon at bounding box center [289, 210] width 8 height 7
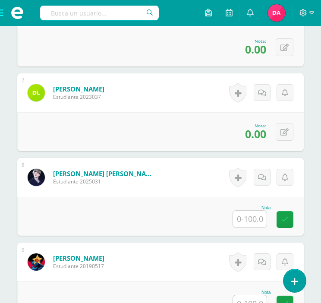
scroll to position [774, 0]
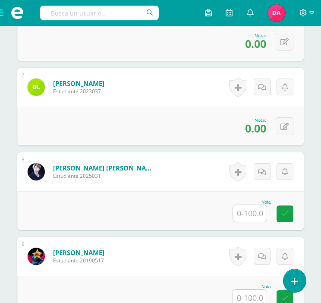
click at [249, 217] on input "text" at bounding box center [250, 213] width 34 height 17
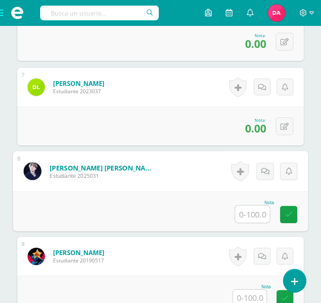
type input "0"
click at [290, 213] on icon at bounding box center [289, 214] width 8 height 7
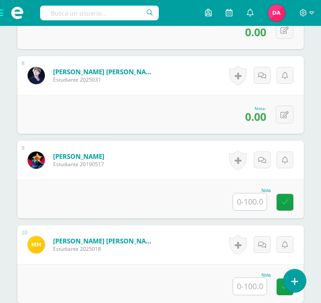
scroll to position [877, 0]
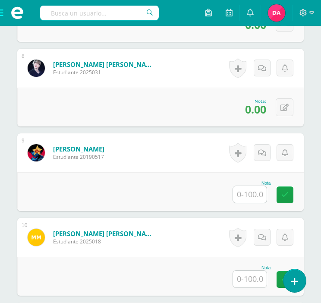
click at [254, 191] on input "text" at bounding box center [250, 194] width 34 height 17
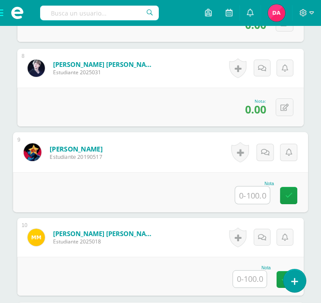
type input "0"
click at [282, 194] on link at bounding box center [288, 195] width 17 height 17
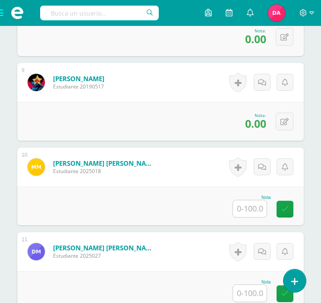
scroll to position [948, 0]
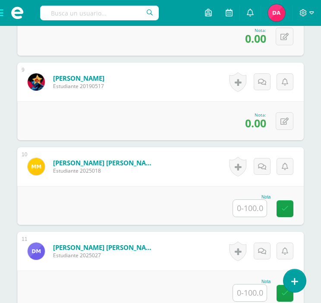
click at [246, 208] on input "text" at bounding box center [250, 208] width 34 height 17
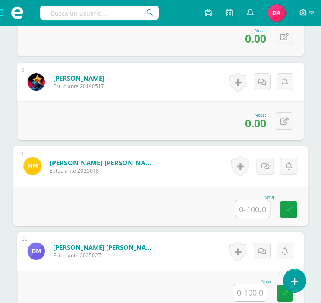
type input "0"
click at [292, 207] on icon at bounding box center [289, 208] width 8 height 7
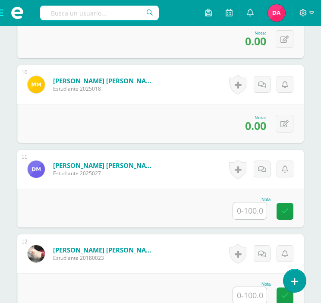
scroll to position [1030, 0]
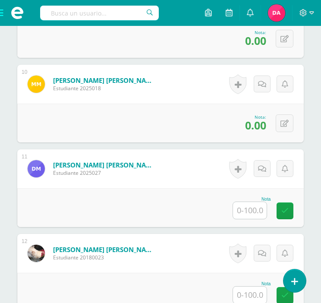
click at [246, 205] on input "text" at bounding box center [250, 210] width 34 height 17
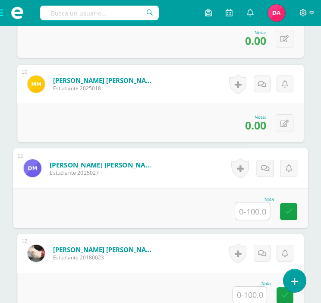
type input "0"
click at [297, 208] on link at bounding box center [288, 211] width 17 height 17
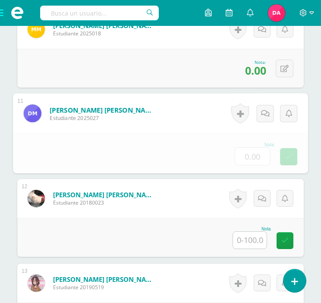
scroll to position [1117, 0]
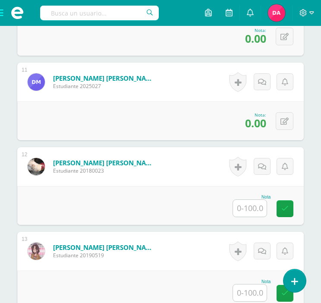
click at [254, 207] on input "text" at bounding box center [250, 208] width 34 height 17
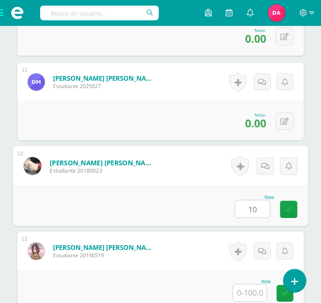
type input "100"
click at [289, 208] on icon at bounding box center [289, 208] width 8 height 7
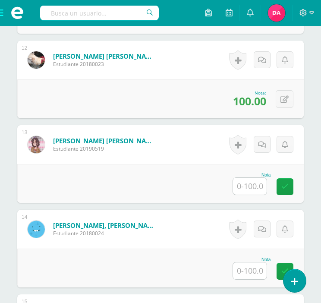
scroll to position [1224, 0]
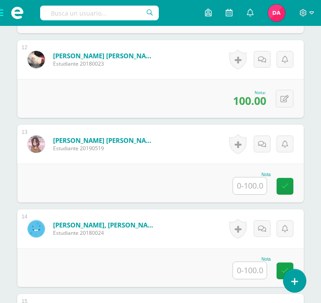
click at [247, 186] on input "text" at bounding box center [250, 185] width 34 height 17
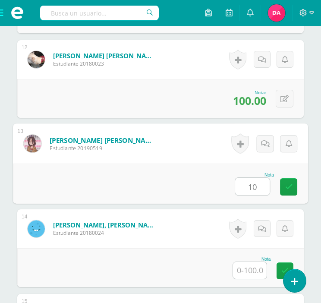
type input "100"
click at [290, 185] on icon at bounding box center [289, 186] width 8 height 7
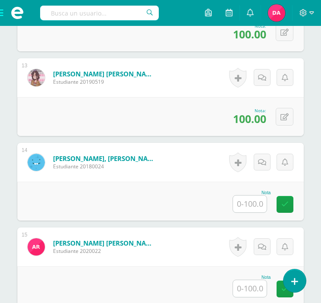
scroll to position [1295, 0]
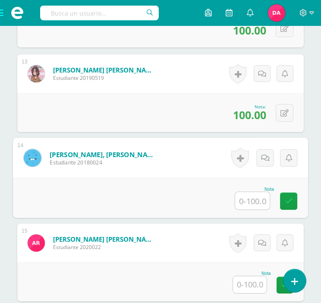
click at [252, 202] on input "text" at bounding box center [252, 200] width 35 height 17
type input "0"
click at [295, 203] on link at bounding box center [288, 200] width 17 height 17
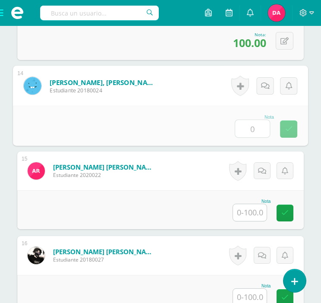
scroll to position [1374, 0]
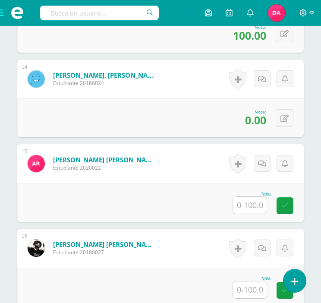
click at [249, 208] on input "text" at bounding box center [250, 205] width 34 height 17
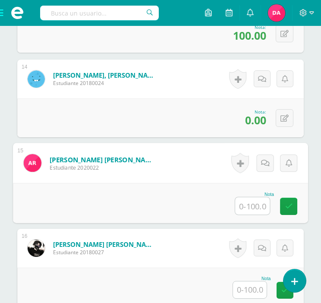
type input "0"
click at [294, 204] on link at bounding box center [288, 206] width 17 height 17
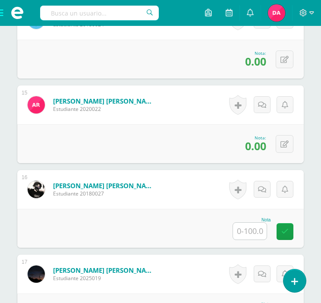
scroll to position [1439, 0]
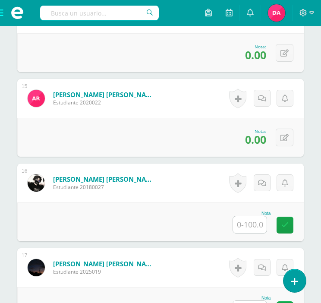
click at [246, 221] on input "text" at bounding box center [250, 224] width 34 height 17
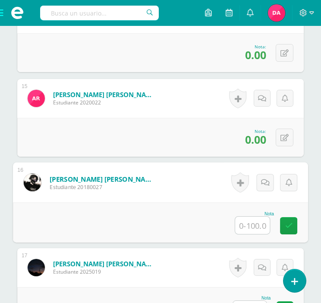
type input "0"
click at [290, 224] on icon at bounding box center [289, 225] width 8 height 7
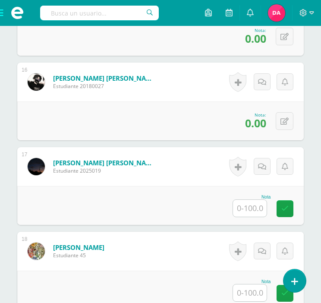
scroll to position [1541, 0]
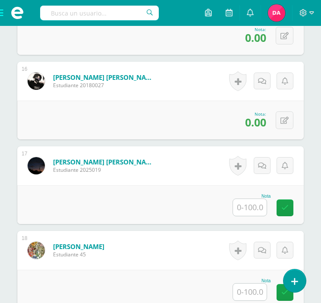
click at [250, 211] on input "text" at bounding box center [250, 207] width 34 height 17
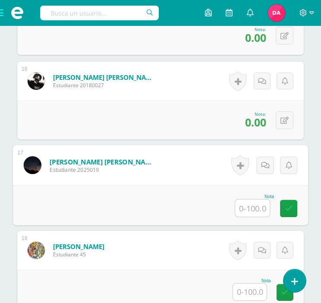
type input "0"
click at [286, 207] on icon at bounding box center [289, 208] width 8 height 7
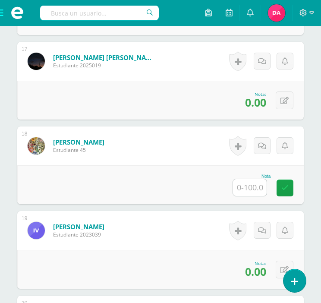
scroll to position [1643, 0]
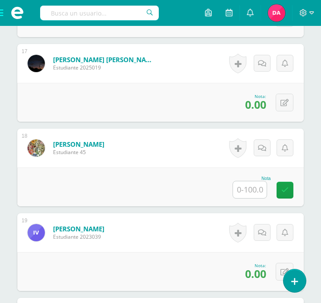
click at [249, 191] on input "text" at bounding box center [250, 189] width 34 height 17
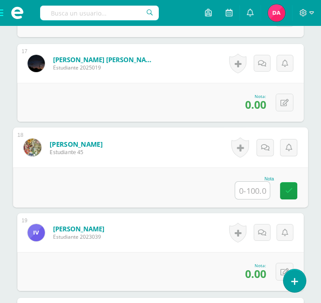
type input "0"
click at [295, 189] on link at bounding box center [288, 190] width 17 height 17
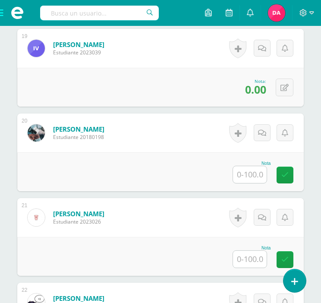
scroll to position [1830, 0]
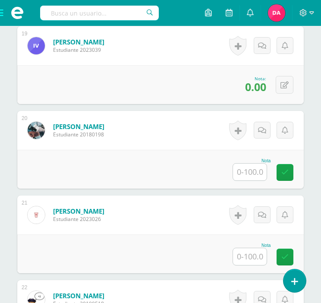
click at [242, 171] on input "text" at bounding box center [250, 172] width 34 height 17
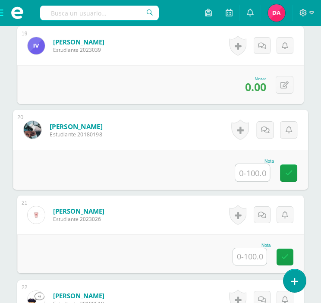
type input "0"
click at [292, 173] on link at bounding box center [288, 172] width 17 height 17
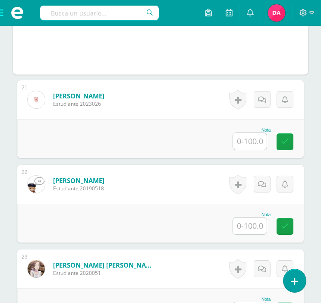
scroll to position [1945, 0]
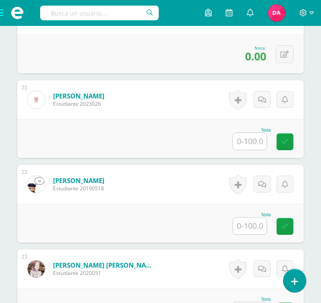
click at [249, 141] on input "text" at bounding box center [250, 141] width 34 height 17
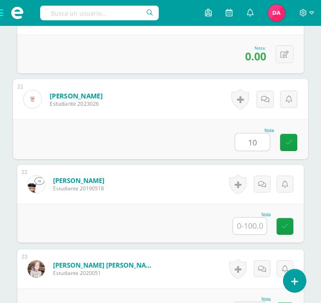
type input "100"
click at [285, 144] on icon at bounding box center [289, 142] width 8 height 7
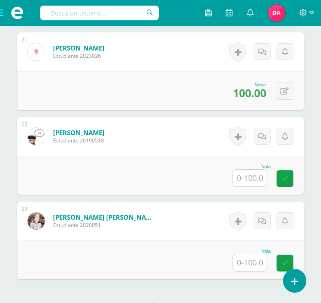
scroll to position [2009, 0]
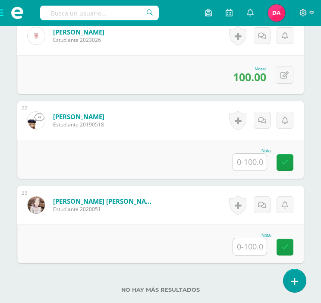
click at [260, 156] on input "text" at bounding box center [250, 162] width 34 height 17
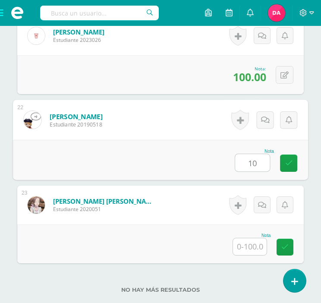
type input "100"
click at [287, 165] on icon at bounding box center [289, 162] width 8 height 7
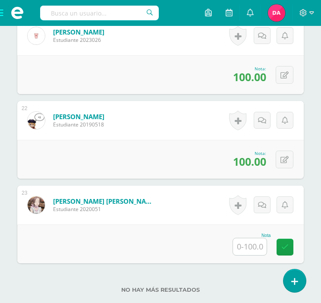
click at [250, 246] on input "text" at bounding box center [250, 246] width 34 height 17
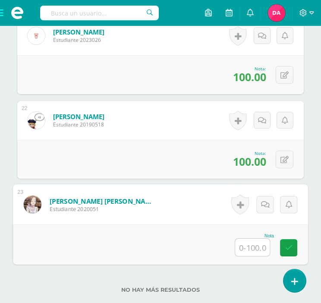
type input "0"
click at [288, 246] on icon at bounding box center [289, 247] width 8 height 7
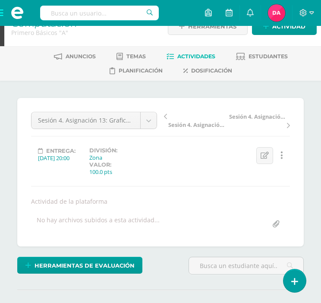
scroll to position [0, 0]
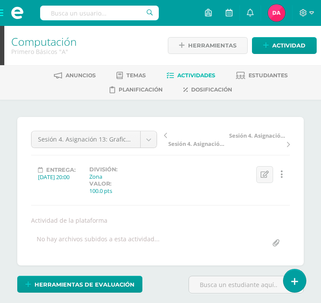
click at [193, 80] on link "Actividades" at bounding box center [191, 76] width 49 height 14
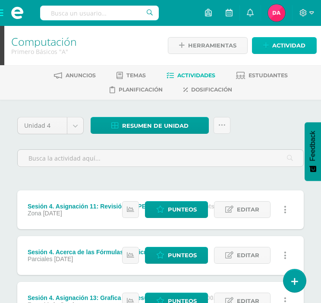
click at [271, 48] on link "Actividad" at bounding box center [284, 45] width 65 height 17
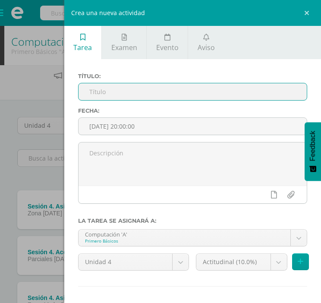
click at [160, 88] on input "text" at bounding box center [193, 91] width 228 height 17
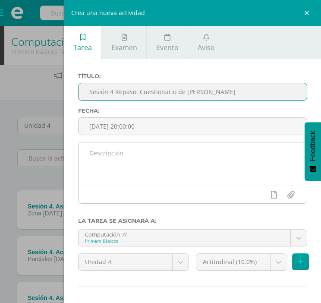
type input "Sesión 4 Repaso: Cuestionario de [PERSON_NAME]"
click at [131, 158] on textarea at bounding box center [193, 163] width 228 height 43
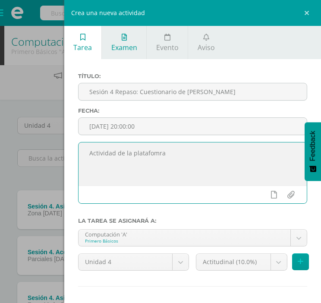
type textarea "Actividad de la platafomra"
click at [128, 43] on span "Examen" at bounding box center [124, 47] width 26 height 9
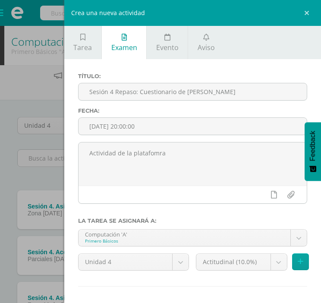
scroll to position [37, 0]
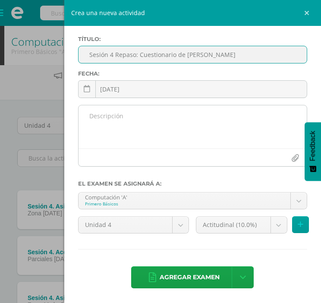
type input "Sesión 4 Repaso: Cuestionario de [PERSON_NAME]"
click at [132, 130] on textarea at bounding box center [193, 126] width 228 height 43
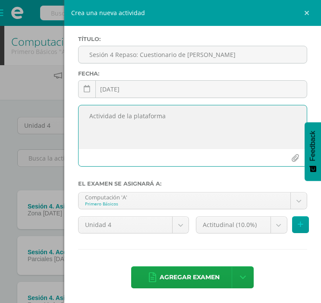
click at [223, 122] on textarea "Actividad de la plataforma" at bounding box center [193, 126] width 228 height 43
type textarea "Actividad de la plataforma"
click at [266, 221] on body "Estudiantes Disciplina Asistencia Mis cursos Archivos Soporte Ayuda Reportar un…" at bounding box center [160, 257] width 321 height 515
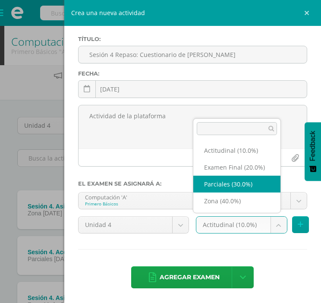
select select "172789"
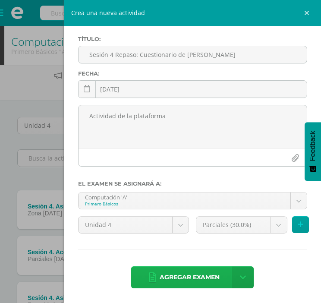
click at [191, 268] on span "Agregar examen" at bounding box center [190, 277] width 60 height 21
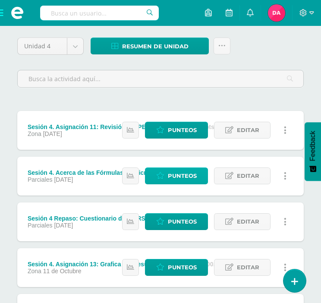
scroll to position [84, 0]
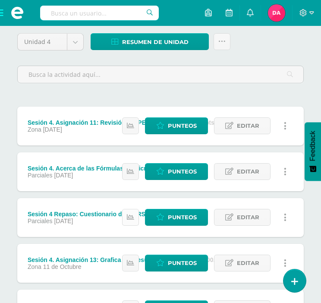
click at [125, 215] on link at bounding box center [130, 217] width 17 height 17
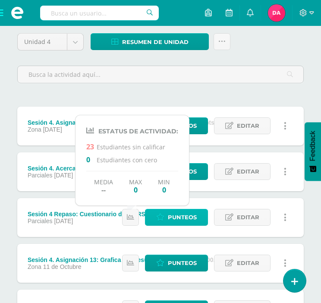
click at [164, 214] on icon at bounding box center [160, 217] width 8 height 7
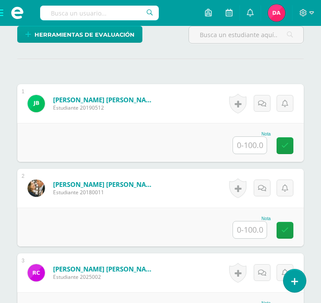
scroll to position [250, 0]
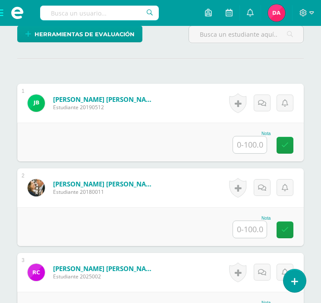
click at [255, 145] on input "text" at bounding box center [250, 144] width 34 height 17
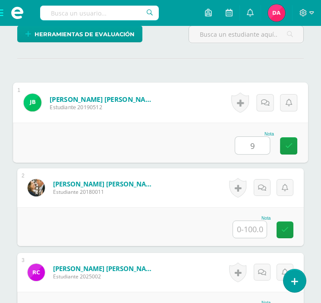
type input "93"
click at [288, 142] on icon at bounding box center [289, 145] width 8 height 7
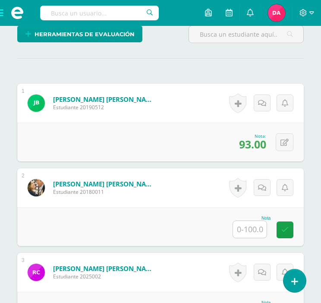
click at [249, 228] on input "text" at bounding box center [250, 229] width 34 height 17
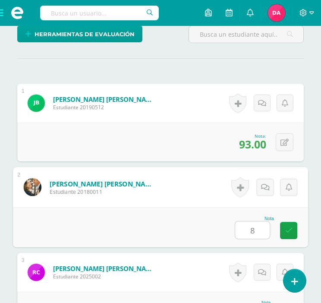
type input "87"
click at [287, 227] on icon at bounding box center [289, 230] width 8 height 7
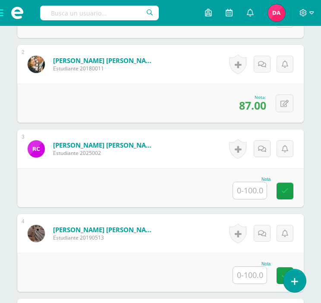
scroll to position [374, 0]
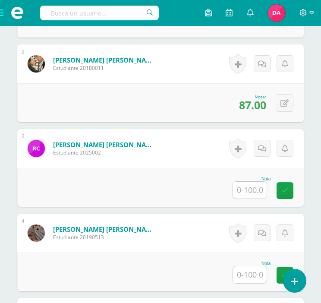
click at [246, 188] on input "text" at bounding box center [250, 190] width 34 height 17
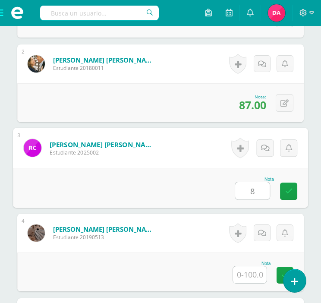
type input "85"
click at [290, 190] on icon at bounding box center [289, 190] width 8 height 7
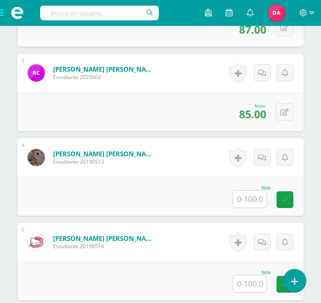
scroll to position [482, 0]
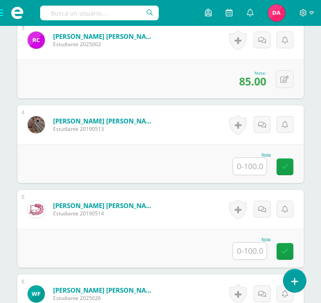
click at [253, 165] on input "text" at bounding box center [250, 166] width 34 height 17
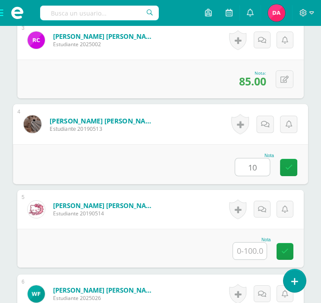
type input "100"
click at [288, 169] on icon at bounding box center [289, 167] width 8 height 7
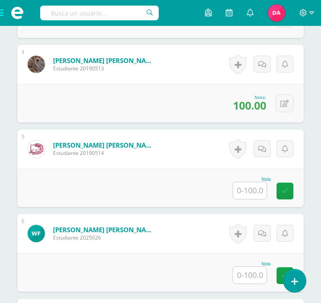
scroll to position [548, 0]
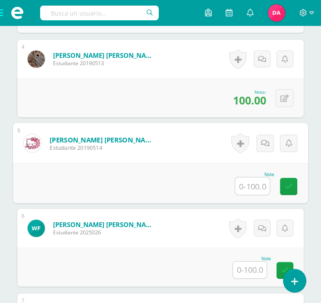
click at [239, 184] on input "text" at bounding box center [252, 185] width 35 height 17
type input "78"
click at [287, 180] on link at bounding box center [288, 186] width 17 height 17
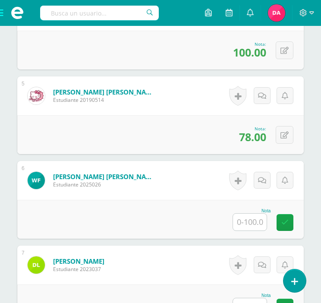
scroll to position [596, 0]
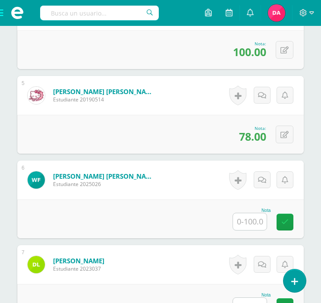
click at [243, 220] on input "text" at bounding box center [250, 221] width 34 height 17
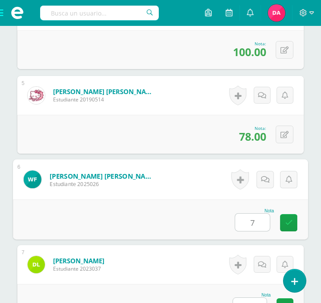
type input "75"
click at [292, 216] on link at bounding box center [288, 222] width 17 height 17
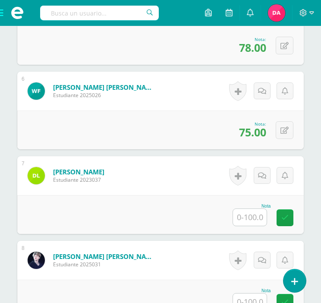
scroll to position [687, 0]
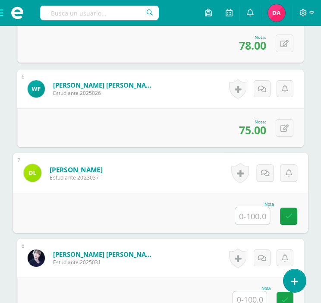
click at [247, 212] on input "text" at bounding box center [252, 215] width 35 height 17
type input "85"
click at [290, 217] on icon at bounding box center [289, 215] width 8 height 7
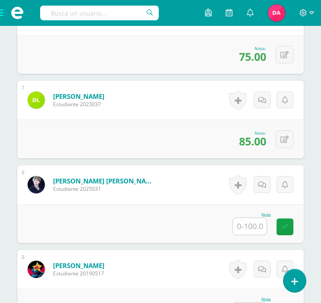
scroll to position [784, 0]
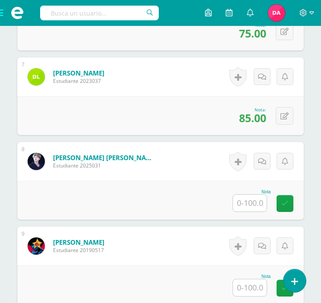
click at [248, 207] on input "text" at bounding box center [250, 203] width 34 height 17
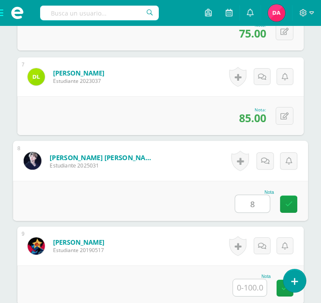
type input "82"
click at [287, 202] on icon at bounding box center [289, 203] width 8 height 7
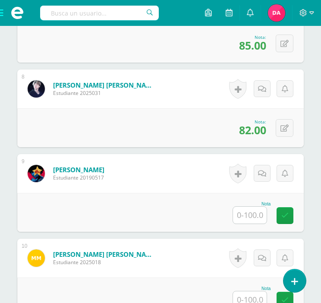
scroll to position [857, 0]
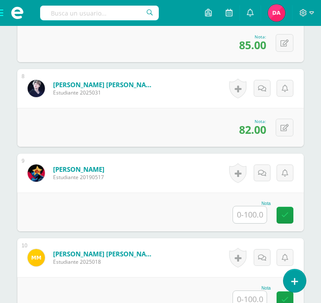
click at [255, 214] on input "text" at bounding box center [250, 214] width 34 height 17
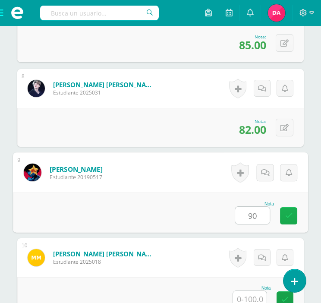
type input "9"
type input "0"
type input "80"
click at [296, 219] on link at bounding box center [288, 215] width 17 height 17
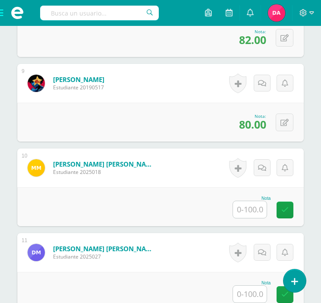
scroll to position [959, 0]
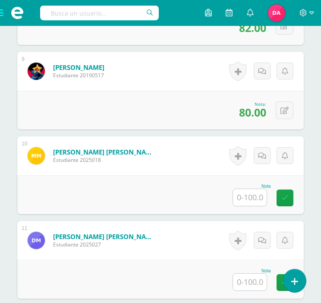
click at [240, 198] on input "text" at bounding box center [250, 197] width 34 height 17
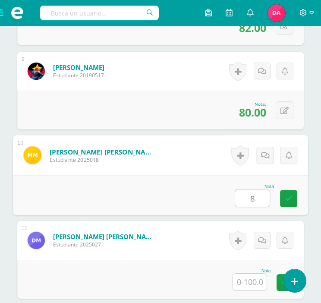
type input "84"
click at [292, 195] on link at bounding box center [288, 198] width 17 height 17
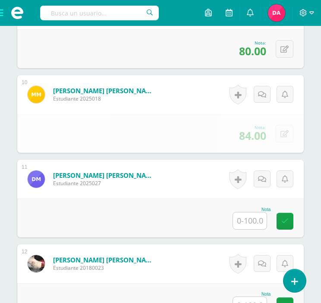
scroll to position [1027, 0]
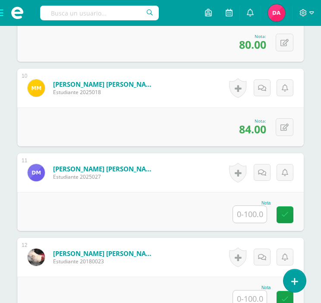
click at [238, 218] on input "text" at bounding box center [250, 214] width 34 height 17
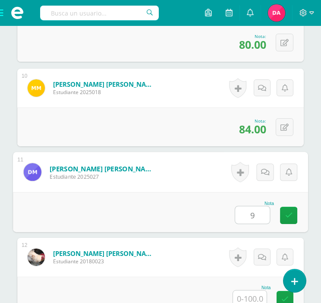
type input "92"
click at [289, 212] on icon at bounding box center [289, 214] width 8 height 7
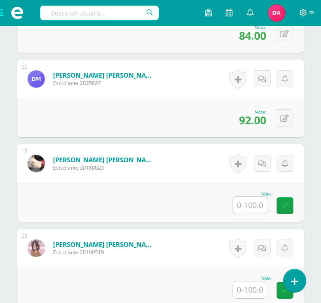
scroll to position [1121, 0]
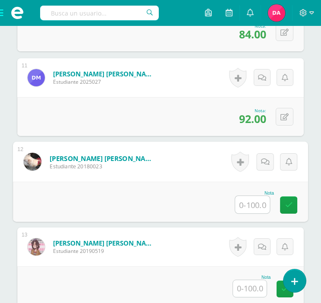
click at [240, 202] on input "text" at bounding box center [252, 204] width 35 height 17
type input "97"
click at [289, 203] on icon at bounding box center [289, 204] width 8 height 7
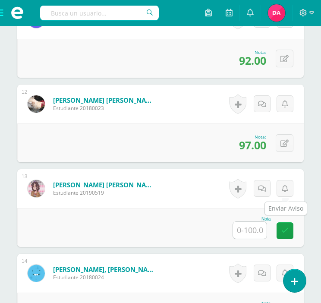
scroll to position [1180, 0]
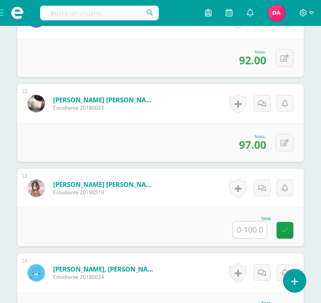
click at [252, 223] on input "text" at bounding box center [250, 229] width 34 height 17
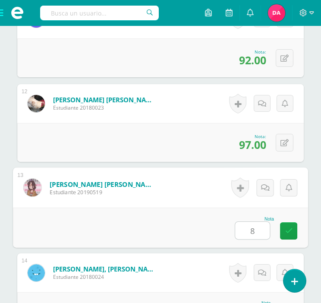
type input "85"
click at [288, 227] on icon at bounding box center [289, 230] width 8 height 7
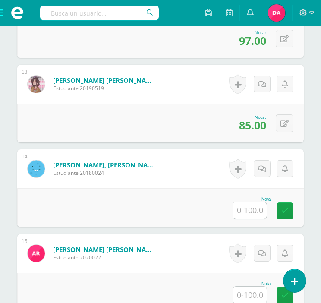
scroll to position [1292, 0]
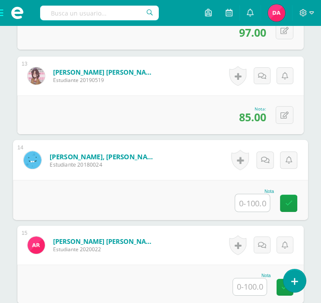
click at [258, 201] on input "text" at bounding box center [252, 202] width 35 height 17
type input "97"
click at [290, 202] on icon at bounding box center [289, 202] width 8 height 7
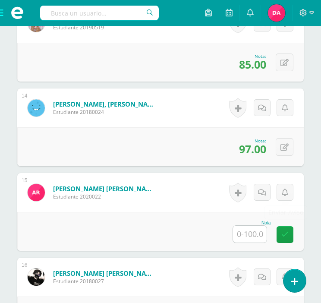
scroll to position [1361, 0]
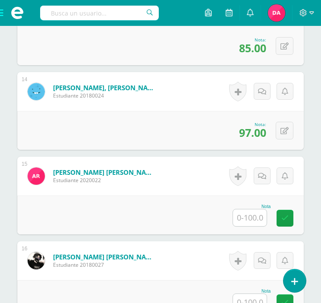
click at [252, 216] on input "text" at bounding box center [250, 217] width 34 height 17
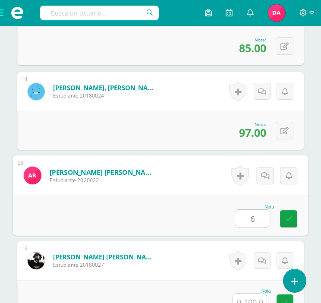
type input "68"
click at [292, 218] on icon at bounding box center [289, 218] width 8 height 7
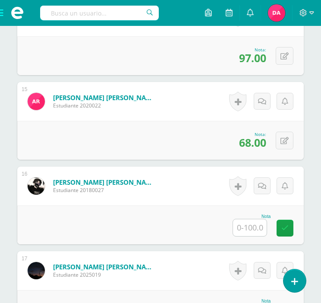
scroll to position [1436, 0]
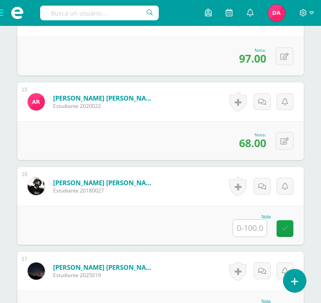
click at [245, 230] on input "text" at bounding box center [250, 228] width 34 height 17
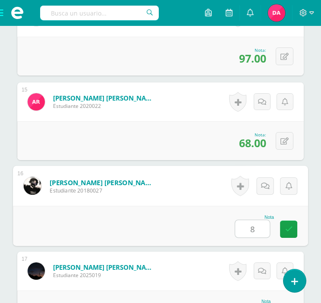
type input "85"
click at [291, 227] on icon at bounding box center [289, 228] width 8 height 7
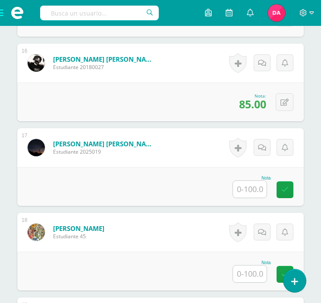
scroll to position [1560, 0]
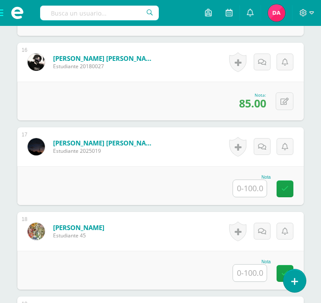
click at [259, 189] on input "text" at bounding box center [250, 188] width 34 height 17
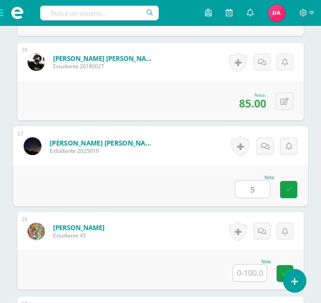
type input "58"
click at [285, 186] on icon at bounding box center [289, 189] width 8 height 7
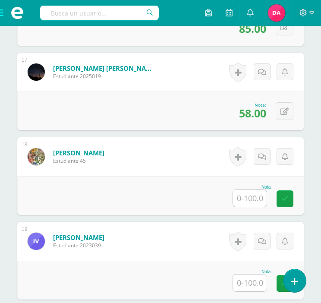
scroll to position [1643, 0]
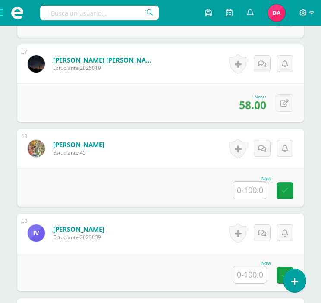
click at [248, 182] on input "text" at bounding box center [250, 190] width 34 height 17
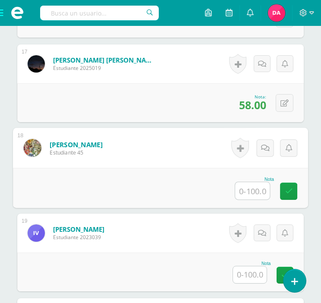
type input "0"
click at [292, 189] on icon at bounding box center [289, 190] width 8 height 7
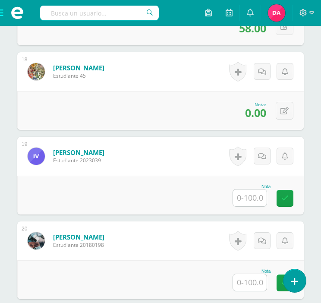
scroll to position [1740, 0]
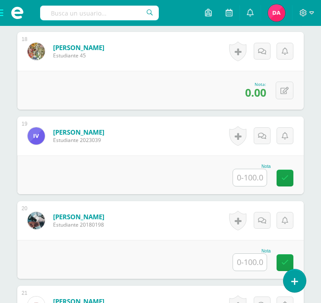
click at [252, 173] on input "text" at bounding box center [250, 177] width 34 height 17
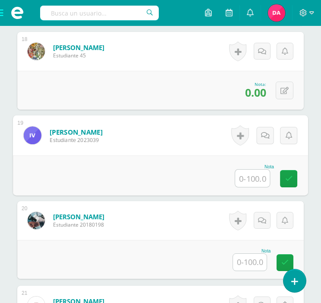
type input "0"
click at [291, 180] on icon at bounding box center [289, 178] width 8 height 7
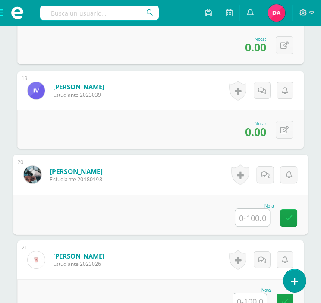
click at [252, 219] on input "text" at bounding box center [252, 217] width 35 height 17
type input "0"
click at [291, 216] on icon at bounding box center [289, 217] width 8 height 7
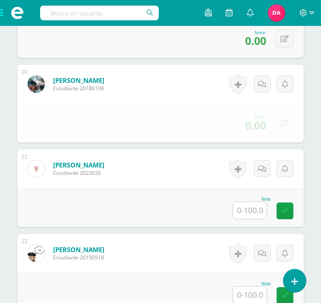
scroll to position [1877, 0]
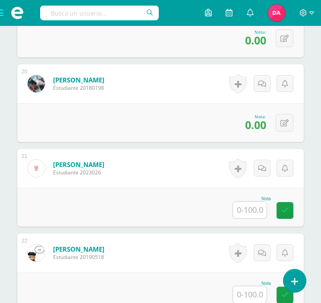
click at [257, 206] on input "text" at bounding box center [250, 210] width 34 height 17
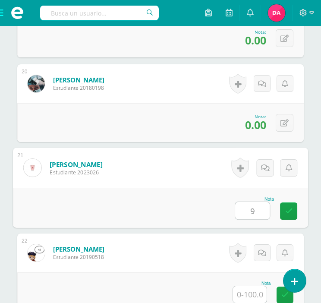
type input "93"
click at [286, 208] on icon at bounding box center [289, 210] width 8 height 7
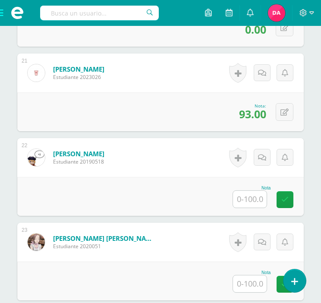
scroll to position [1976, 0]
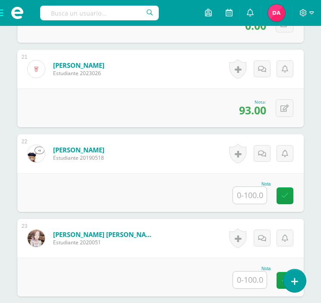
click at [257, 197] on input "text" at bounding box center [250, 195] width 34 height 17
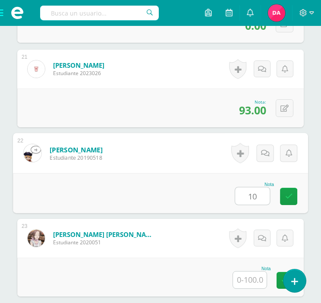
type input "100"
click at [288, 196] on icon at bounding box center [289, 195] width 8 height 7
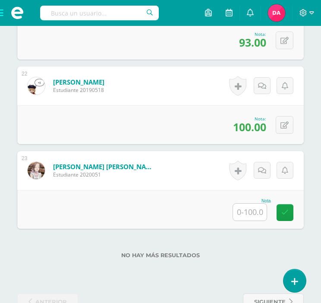
scroll to position [2057, 0]
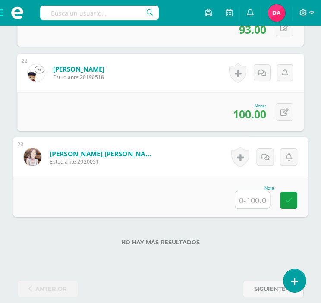
click at [254, 197] on input "text" at bounding box center [252, 199] width 35 height 17
type input "82"
click at [291, 198] on icon at bounding box center [289, 199] width 8 height 7
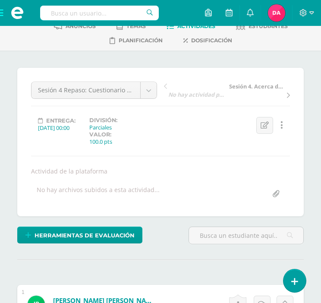
scroll to position [0, 0]
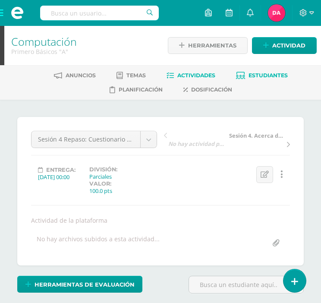
click at [259, 76] on span "Estudiantes" at bounding box center [268, 75] width 39 height 6
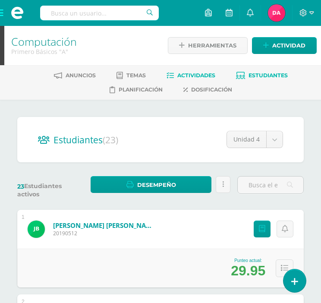
click at [181, 76] on span "Actividades" at bounding box center [196, 75] width 38 height 6
